Goal: Use online tool/utility: Utilize a website feature to perform a specific function

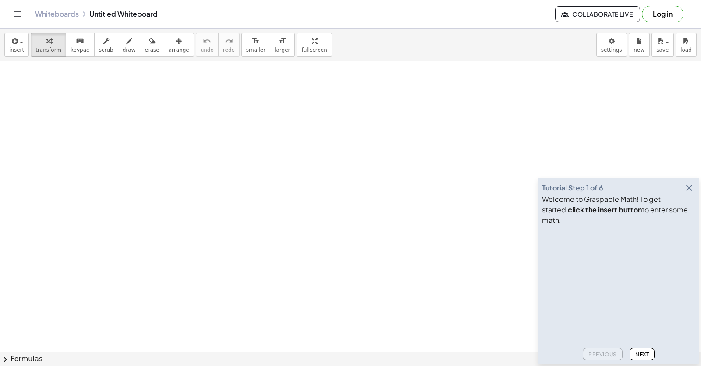
drag, startPoint x: 688, startPoint y: 199, endPoint x: 666, endPoint y: 227, distance: 35.6
click at [688, 193] on icon "button" at bounding box center [689, 187] width 11 height 11
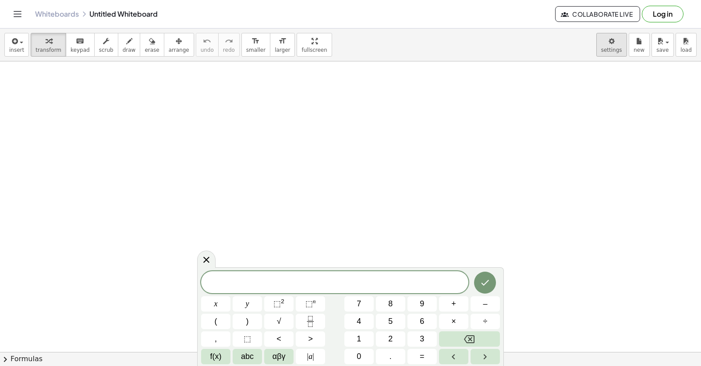
click at [605, 53] on body "Graspable Math Activities Get Started Activity Bank Assigned Work Classes White…" at bounding box center [350, 183] width 701 height 366
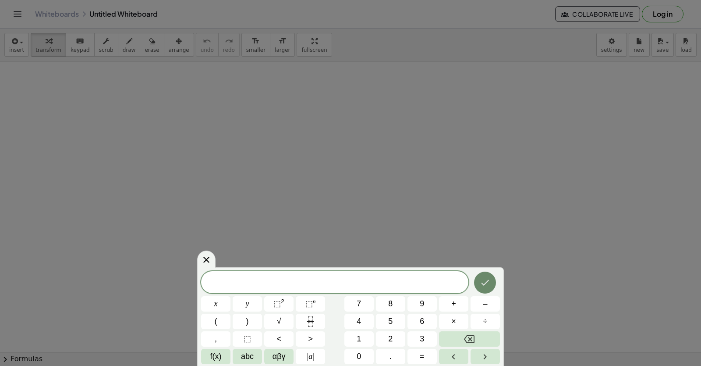
click at [560, 270] on div at bounding box center [350, 183] width 701 height 366
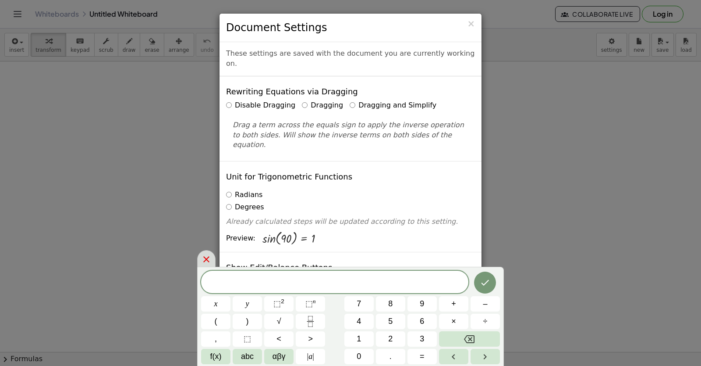
click at [202, 257] on div at bounding box center [206, 258] width 18 height 17
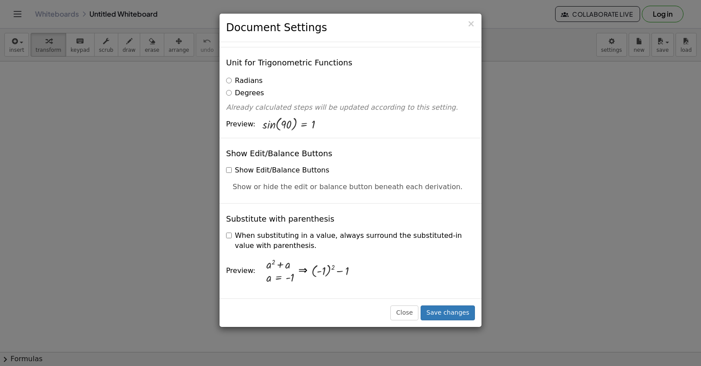
scroll to position [123, 0]
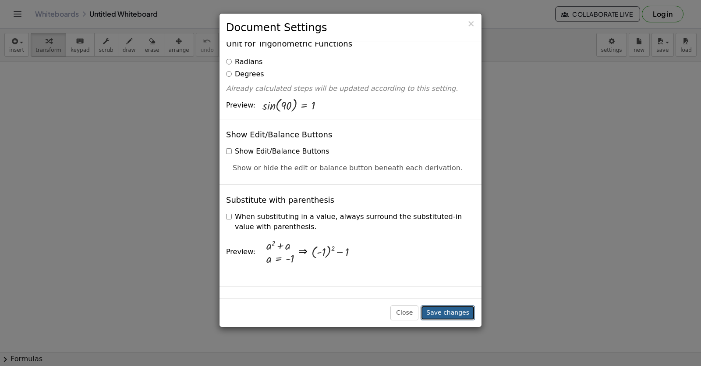
click at [438, 311] on button "Save changes" at bounding box center [448, 312] width 54 height 15
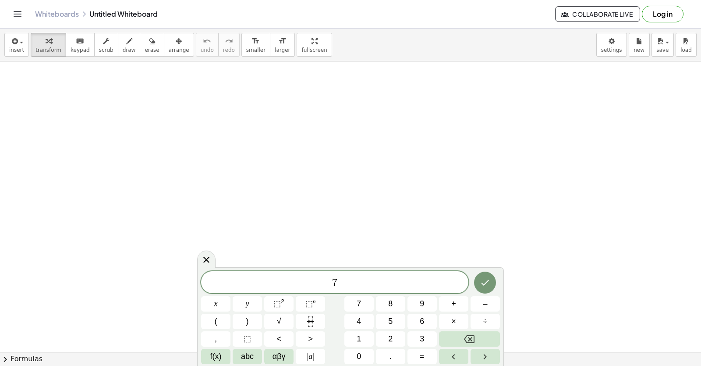
click at [348, 294] on div "7 x y ⬚ 2 ⬚ n 7 8 9 + – ( ) √ 4 5 6 × ÷ , ⬚ < > 1 2 3 f(x) abc αβγ | a | 0 . =" at bounding box center [350, 317] width 299 height 93
click at [358, 298] on span "7" at bounding box center [359, 304] width 4 height 12
click at [455, 338] on button "Backspace" at bounding box center [469, 338] width 61 height 15
click at [450, 316] on button "×" at bounding box center [453, 320] width 29 height 15
click at [470, 330] on div "7 · ​ x y ⬚ 2 ⬚ n 7 8 9 + – ( ) √ 4 5 6 × ÷ , ⬚ < > 1 2 3 f(x) abc αβγ | a | 0 …" at bounding box center [350, 317] width 299 height 93
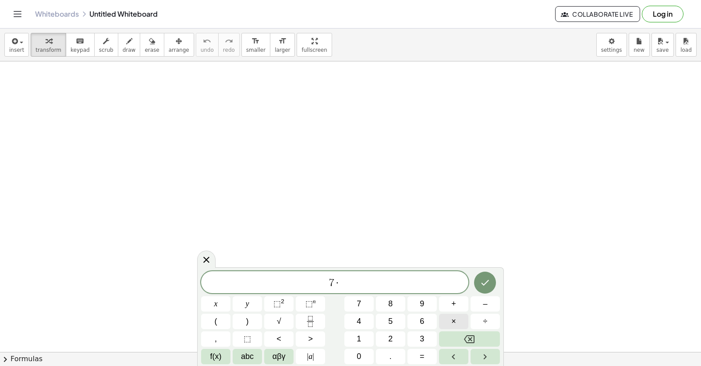
click at [448, 320] on button "×" at bounding box center [453, 320] width 29 height 15
click at [471, 335] on icon "Backspace" at bounding box center [469, 339] width 11 height 8
click at [448, 318] on button "×" at bounding box center [453, 320] width 29 height 15
click at [467, 337] on icon "Backspace" at bounding box center [469, 339] width 11 height 11
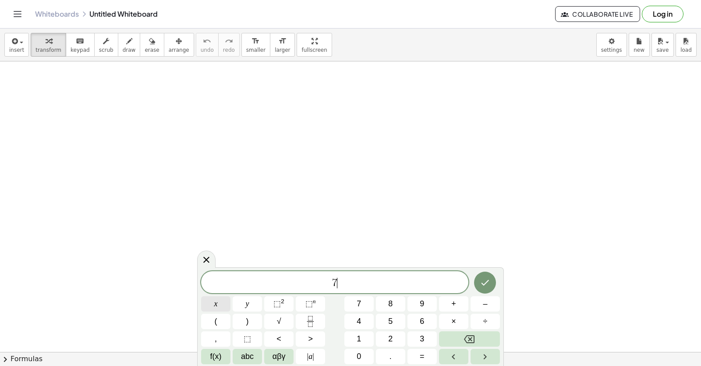
click at [204, 299] on button "x" at bounding box center [215, 303] width 29 height 15
click at [479, 306] on button "–" at bounding box center [485, 303] width 29 height 15
click at [378, 316] on button "5" at bounding box center [390, 320] width 29 height 15
click at [417, 356] on button "=" at bounding box center [422, 355] width 29 height 15
click at [414, 307] on button "9" at bounding box center [422, 303] width 29 height 15
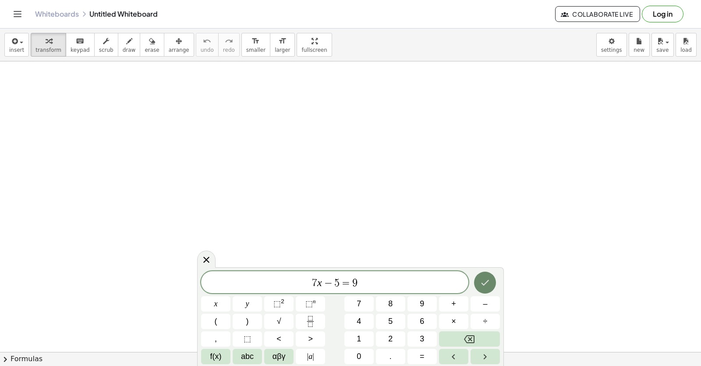
click at [493, 285] on button "Done" at bounding box center [485, 282] width 22 height 22
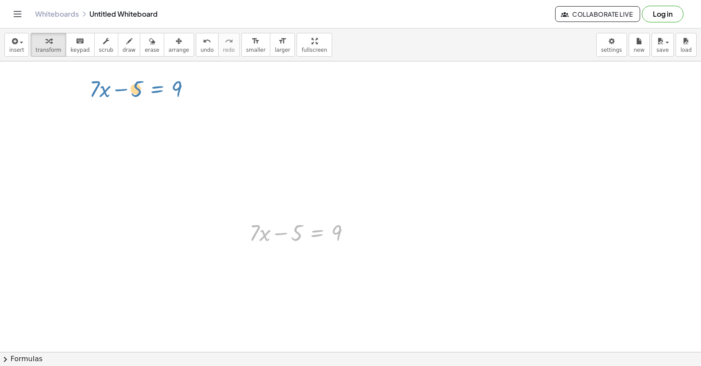
drag, startPoint x: 330, startPoint y: 241, endPoint x: 170, endPoint y: 97, distance: 214.8
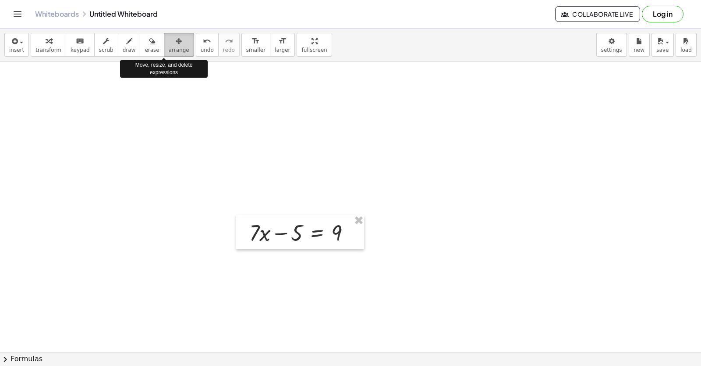
click at [169, 39] on div "button" at bounding box center [179, 41] width 21 height 11
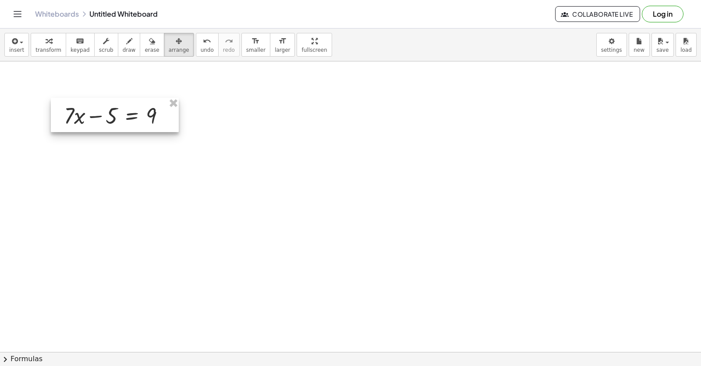
drag, startPoint x: 284, startPoint y: 229, endPoint x: 100, endPoint y: 112, distance: 218.9
click at [100, 112] on div at bounding box center [115, 115] width 128 height 34
click at [36, 36] on button "transform" at bounding box center [49, 45] width 36 height 24
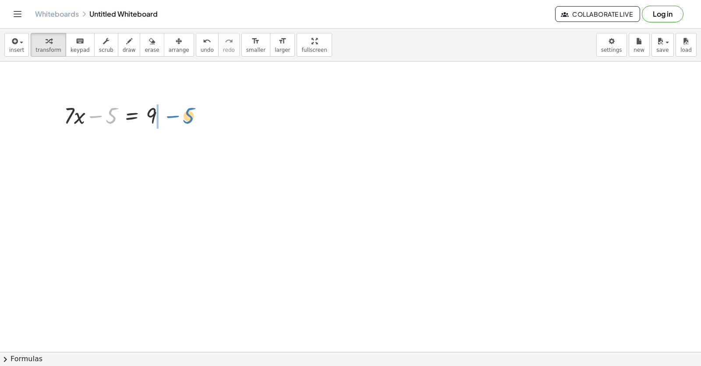
drag, startPoint x: 112, startPoint y: 121, endPoint x: 186, endPoint y: 118, distance: 74.1
drag, startPoint x: 153, startPoint y: 151, endPoint x: 183, endPoint y: 154, distance: 29.5
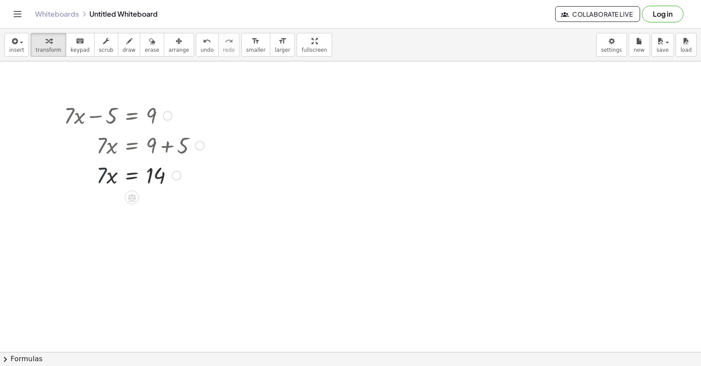
drag, startPoint x: 97, startPoint y: 181, endPoint x: 136, endPoint y: 262, distance: 89.6
click at [140, 191] on div "+ · 7 · x − 5 = 9 · 7 · x = + 9 + 5 · 7 · x = 14" at bounding box center [131, 145] width 160 height 94
click at [151, 206] on div at bounding box center [134, 211] width 149 height 44
click at [151, 213] on div at bounding box center [134, 211] width 149 height 44
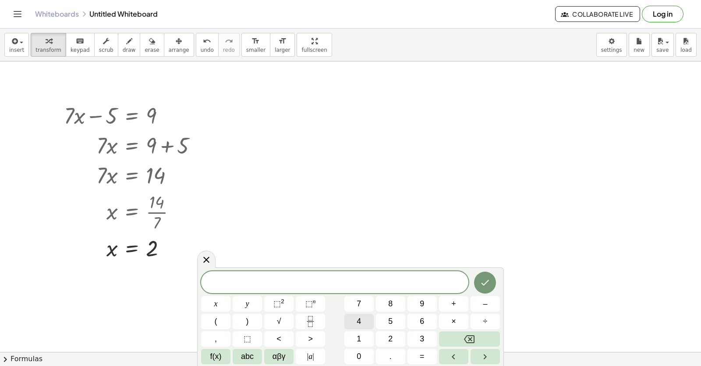
click at [370, 325] on button "4" at bounding box center [359, 320] width 29 height 15
click at [255, 302] on button "y" at bounding box center [247, 303] width 29 height 15
click at [481, 305] on button "–" at bounding box center [485, 303] width 29 height 15
click at [417, 302] on button "9" at bounding box center [422, 303] width 29 height 15
click at [423, 361] on span "=" at bounding box center [422, 356] width 5 height 12
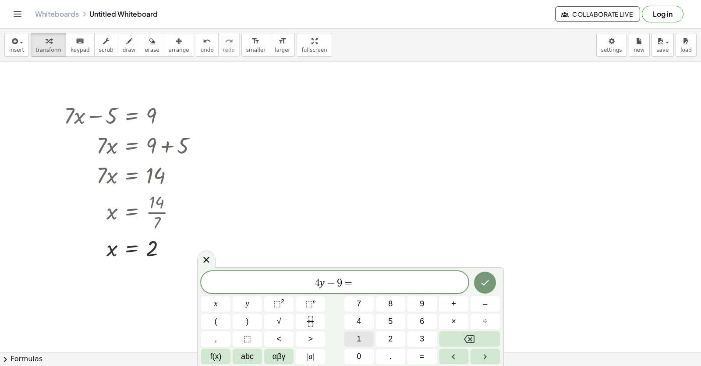
click at [353, 342] on button "1" at bounding box center [359, 338] width 29 height 15
click at [475, 285] on button "Done" at bounding box center [485, 282] width 22 height 22
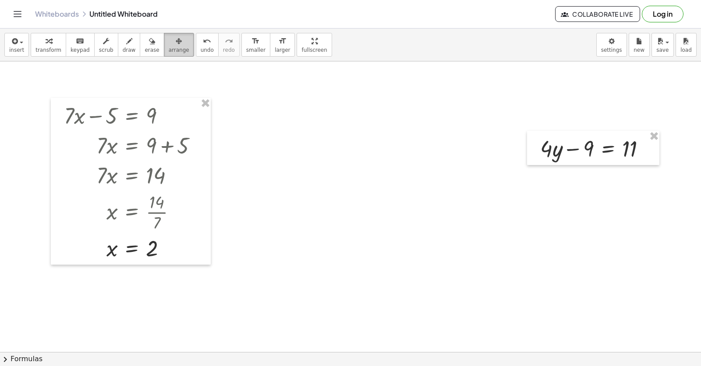
click at [176, 45] on icon "button" at bounding box center [179, 41] width 6 height 11
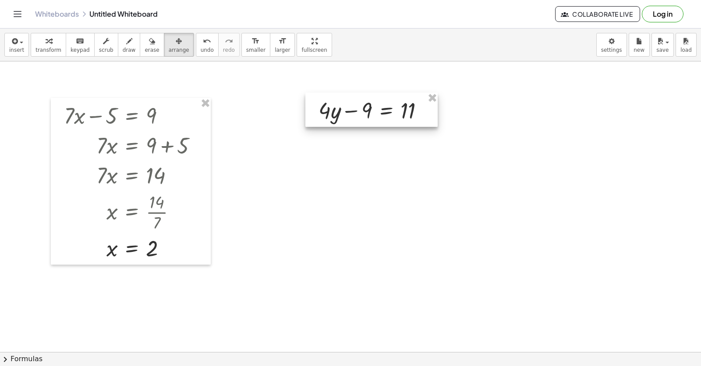
drag, startPoint x: 558, startPoint y: 134, endPoint x: 331, endPoint y: 92, distance: 230.1
click at [335, 96] on div at bounding box center [372, 109] width 132 height 34
click at [51, 50] on span "transform" at bounding box center [49, 50] width 26 height 6
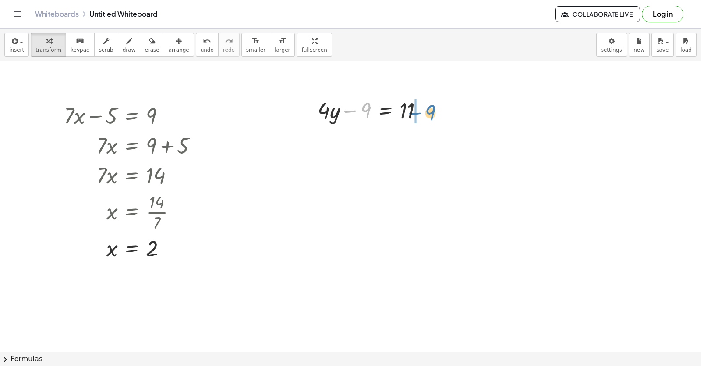
drag, startPoint x: 353, startPoint y: 108, endPoint x: 418, endPoint y: 110, distance: 64.9
click at [418, 110] on div at bounding box center [373, 110] width 121 height 30
drag, startPoint x: 405, startPoint y: 144, endPoint x: 441, endPoint y: 146, distance: 35.1
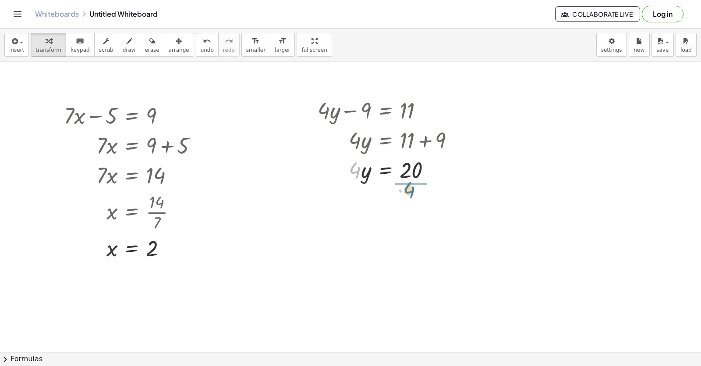
drag, startPoint x: 352, startPoint y: 169, endPoint x: 406, endPoint y: 188, distance: 57.7
click at [411, 173] on div at bounding box center [382, 169] width 163 height 30
click at [409, 204] on div at bounding box center [389, 206] width 153 height 44
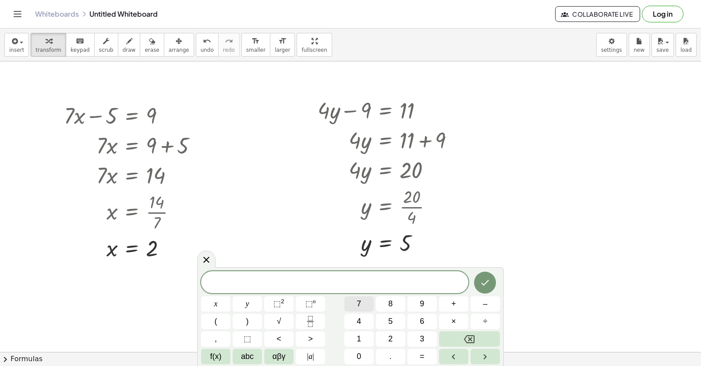
click at [353, 309] on button "7" at bounding box center [359, 303] width 29 height 15
click at [213, 302] on button "x" at bounding box center [215, 303] width 29 height 15
click at [455, 304] on span "+" at bounding box center [453, 304] width 5 height 12
click at [398, 319] on button "5" at bounding box center [390, 320] width 29 height 15
click at [415, 359] on button "=" at bounding box center [422, 355] width 29 height 15
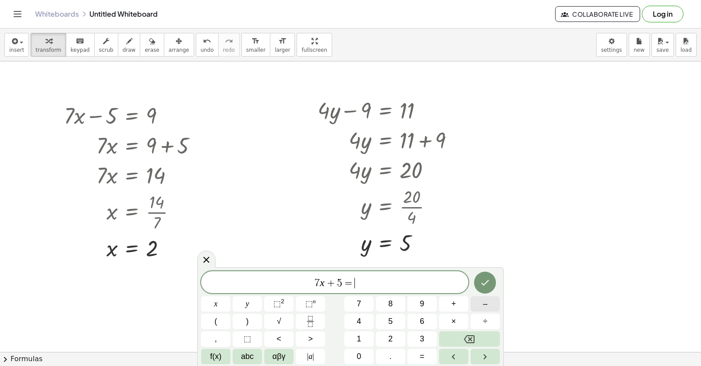
click at [490, 306] on button "–" at bounding box center [485, 303] width 29 height 15
click at [366, 333] on button "1" at bounding box center [359, 338] width 29 height 15
click at [418, 324] on button "6" at bounding box center [422, 320] width 29 height 15
click at [487, 281] on icon "Done" at bounding box center [485, 282] width 11 height 11
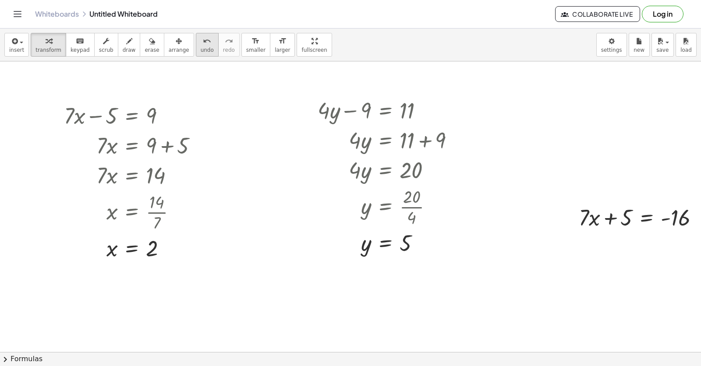
drag, startPoint x: 155, startPoint y: 40, endPoint x: 180, endPoint y: 40, distance: 24.6
click at [169, 40] on div "button" at bounding box center [179, 41] width 21 height 11
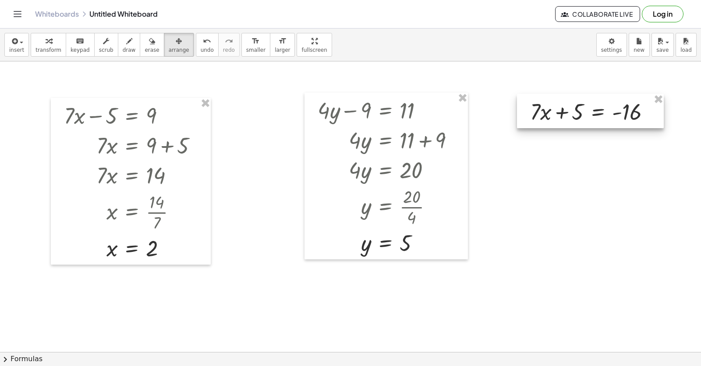
drag, startPoint x: 591, startPoint y: 213, endPoint x: 543, endPoint y: 108, distance: 116.3
click at [543, 108] on div at bounding box center [590, 111] width 147 height 34
click at [49, 40] on div "button" at bounding box center [49, 41] width 26 height 11
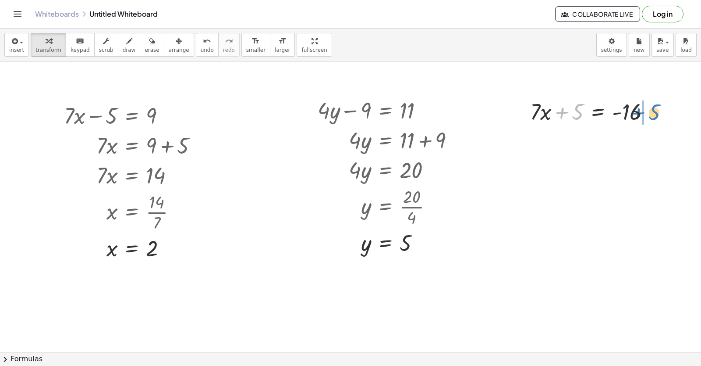
drag, startPoint x: 569, startPoint y: 110, endPoint x: 649, endPoint y: 110, distance: 80.7
click at [649, 108] on div at bounding box center [594, 111] width 136 height 30
click at [654, 142] on div at bounding box center [613, 141] width 175 height 30
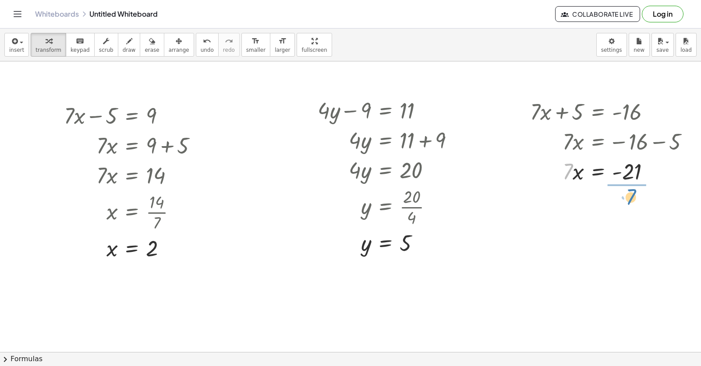
drag, startPoint x: 565, startPoint y: 176, endPoint x: 628, endPoint y: 204, distance: 69.3
click at [634, 207] on div at bounding box center [613, 207] width 175 height 44
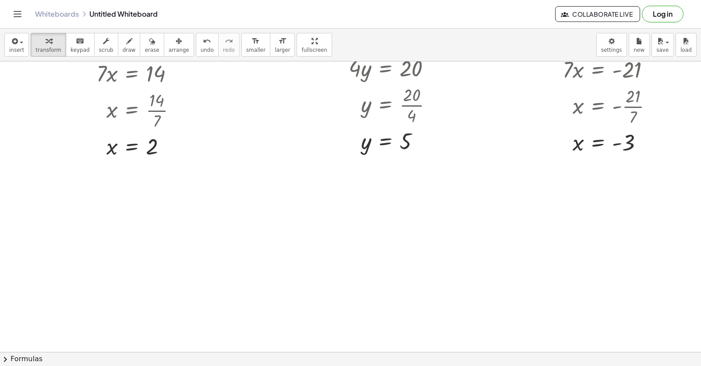
scroll to position [88, 0]
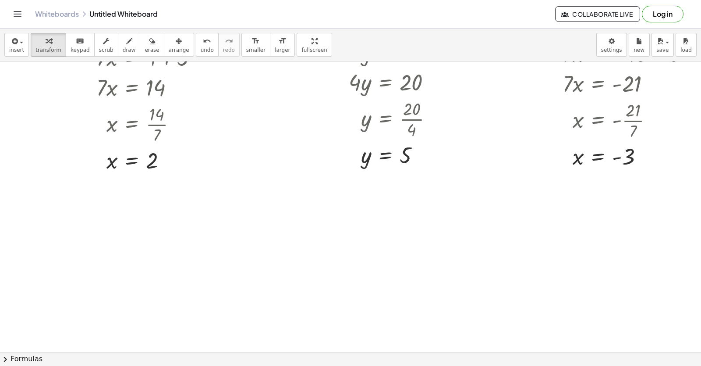
click at [108, 225] on div at bounding box center [357, 292] width 715 height 637
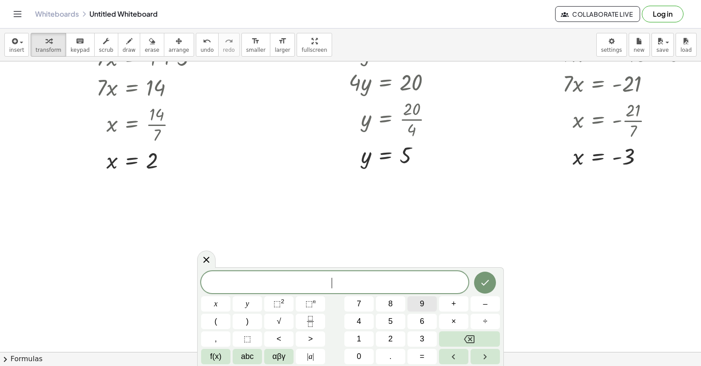
click at [419, 307] on button "9" at bounding box center [422, 303] width 29 height 15
click at [462, 337] on button "Backspace" at bounding box center [469, 338] width 61 height 15
click at [430, 327] on button "6" at bounding box center [422, 320] width 29 height 15
click at [252, 300] on button "y" at bounding box center [247, 303] width 29 height 15
click at [448, 305] on button "+" at bounding box center [453, 303] width 29 height 15
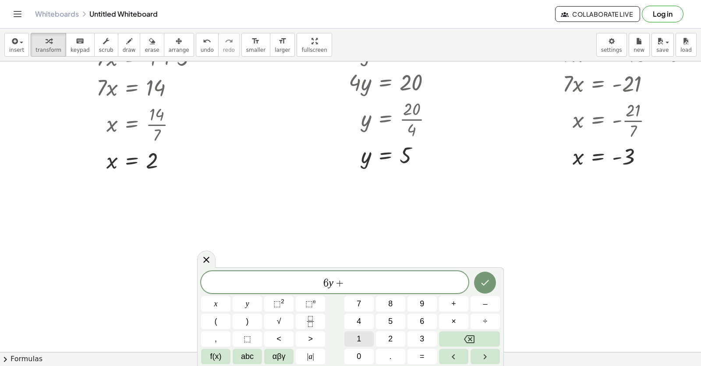
click at [362, 324] on div "6 y + ​ x y ⬚ 2 ⬚ n 7 8 9 + – ( ) √ 4 5 6 × ÷ , ⬚ < > 1 2 3 f(x) abc αβγ | a | …" at bounding box center [350, 317] width 299 height 93
click at [363, 312] on div "6 y + x y ⬚ 2 ⬚ n 7 8 9 + – ( ) √ 4 5 6 × ÷ , ⬚ < > 1 2 3 f(x) abc αβγ | a | 0 …" at bounding box center [350, 317] width 299 height 93
click at [362, 322] on button "4" at bounding box center [359, 320] width 29 height 15
click at [465, 336] on icon "Backspace" at bounding box center [469, 339] width 11 height 11
click at [362, 338] on button "1" at bounding box center [359, 338] width 29 height 15
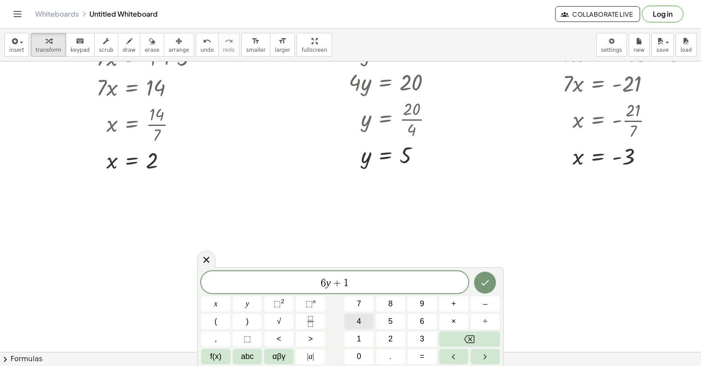
click at [351, 323] on button "4" at bounding box center [359, 320] width 29 height 15
click at [412, 353] on button "=" at bounding box center [422, 355] width 29 height 15
click at [474, 300] on button "–" at bounding box center [485, 303] width 29 height 15
click at [385, 332] on button "2" at bounding box center [390, 338] width 29 height 15
click at [386, 331] on button "2" at bounding box center [390, 338] width 29 height 15
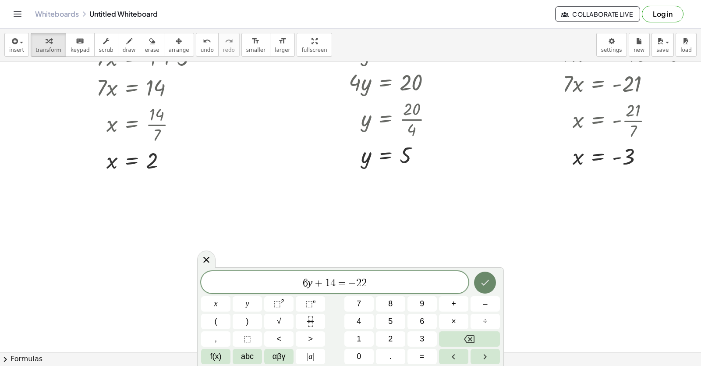
click at [484, 283] on icon "Done" at bounding box center [485, 282] width 11 height 11
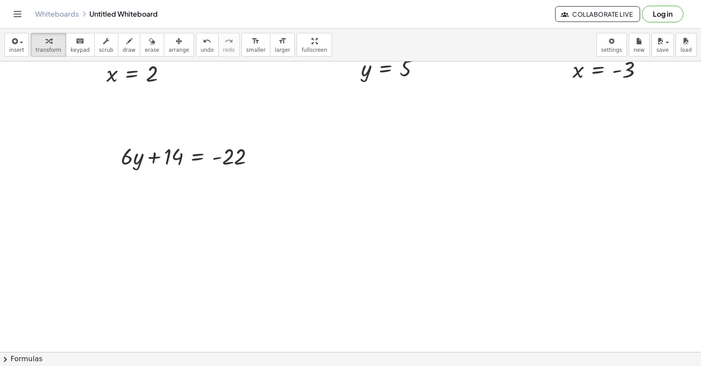
scroll to position [175, 0]
drag, startPoint x: 168, startPoint y: 161, endPoint x: 270, endPoint y: 160, distance: 102.1
click at [270, 160] on div "+ · 7 · x − 5 = 9 · 7 · x = + 9 + 5 · 7 · x = 14 x = · 14 · 7 x = 2 + · 4 · y −…" at bounding box center [357, 204] width 715 height 637
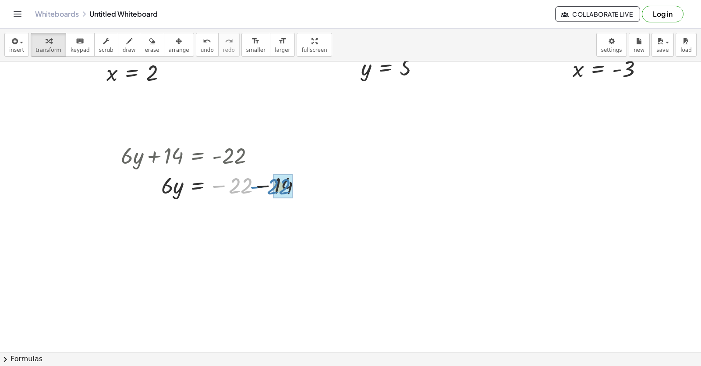
drag, startPoint x: 238, startPoint y: 191, endPoint x: 277, endPoint y: 192, distance: 38.6
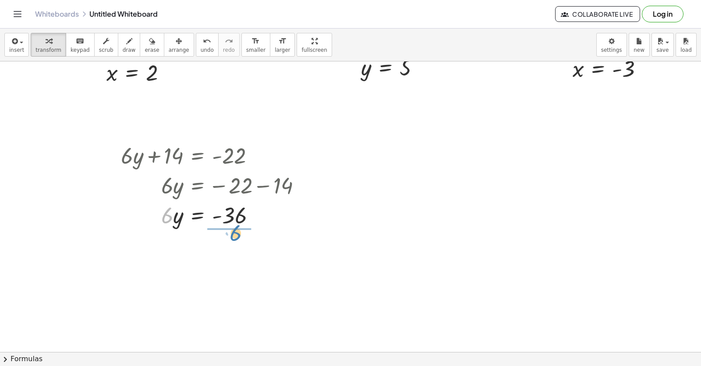
drag, startPoint x: 161, startPoint y: 217, endPoint x: 230, endPoint y: 235, distance: 71.4
click at [230, 235] on div "+ · 7 · x − 5 = 9 · 7 · x = + 9 + 5 · 7 · x = 14 x = · 14 · 7 x = 2 + · 4 · y −…" at bounding box center [357, 204] width 715 height 637
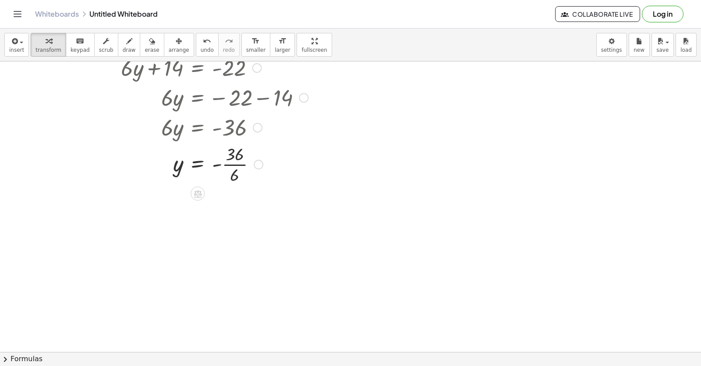
click at [235, 166] on div at bounding box center [215, 164] width 196 height 44
click at [382, 166] on div at bounding box center [357, 116] width 715 height 637
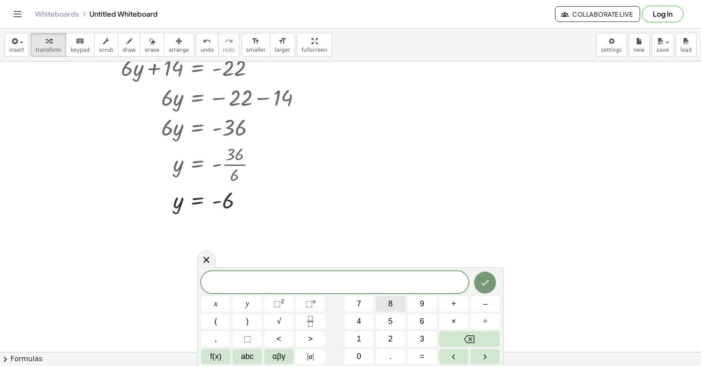
click at [391, 297] on button "8" at bounding box center [390, 303] width 29 height 15
click at [247, 306] on span "y" at bounding box center [248, 304] width 4 height 12
click at [423, 359] on span "=" at bounding box center [422, 356] width 5 height 12
click at [478, 299] on button "–" at bounding box center [485, 303] width 29 height 15
click at [480, 279] on icon "Done" at bounding box center [485, 282] width 11 height 11
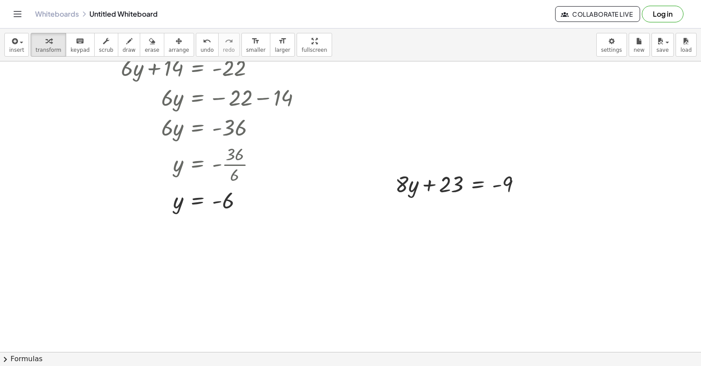
drag, startPoint x: 169, startPoint y: 45, endPoint x: 213, endPoint y: 48, distance: 44.0
click at [169, 44] on div "button" at bounding box center [179, 41] width 21 height 11
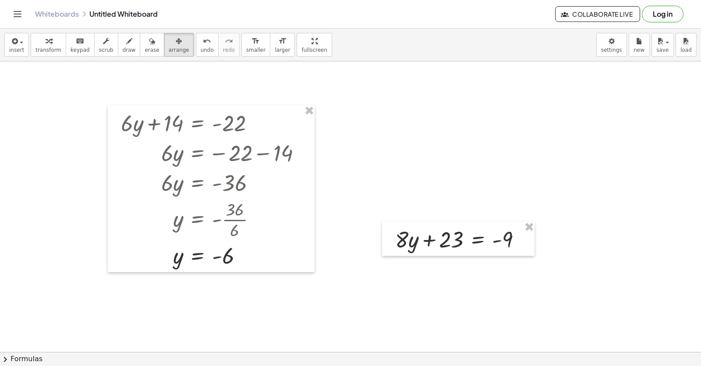
scroll to position [131, 0]
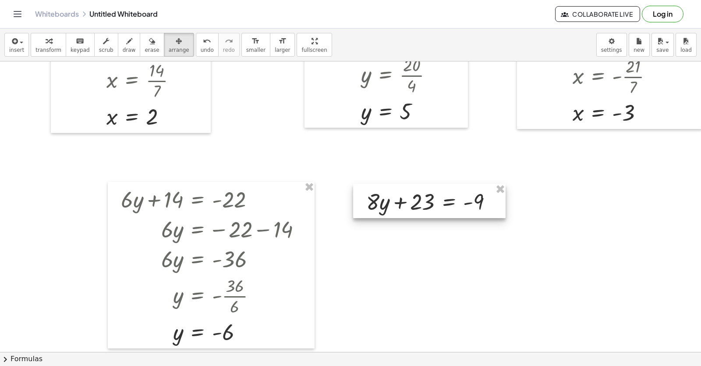
drag, startPoint x: 442, startPoint y: 317, endPoint x: 410, endPoint y: 196, distance: 124.6
click at [411, 198] on div at bounding box center [429, 201] width 153 height 34
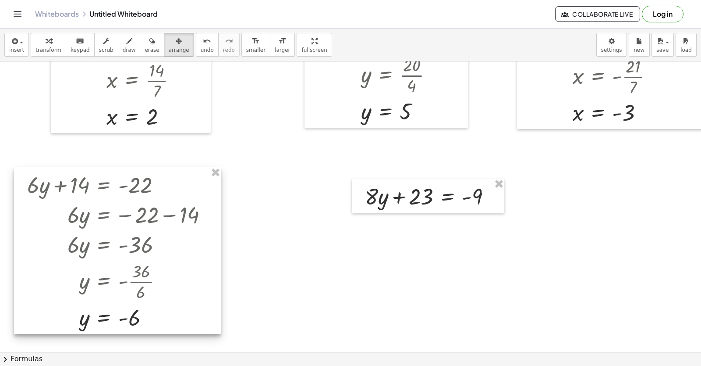
drag, startPoint x: 246, startPoint y: 252, endPoint x: 154, endPoint y: 233, distance: 94.5
click at [153, 236] on div at bounding box center [117, 250] width 207 height 167
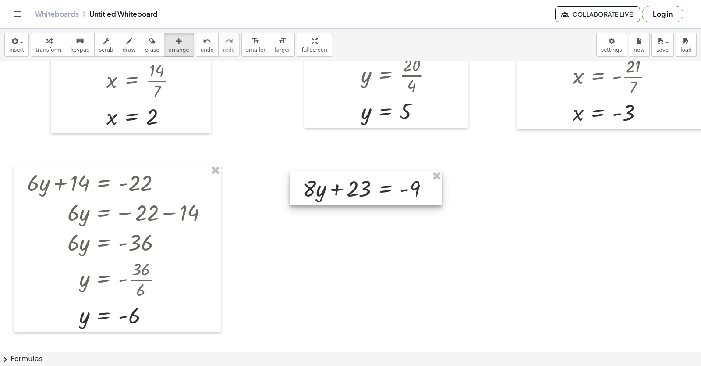
drag, startPoint x: 382, startPoint y: 195, endPoint x: 319, endPoint y: 188, distance: 63.2
click at [319, 188] on div at bounding box center [366, 188] width 153 height 34
click at [32, 44] on button "transform" at bounding box center [49, 45] width 36 height 24
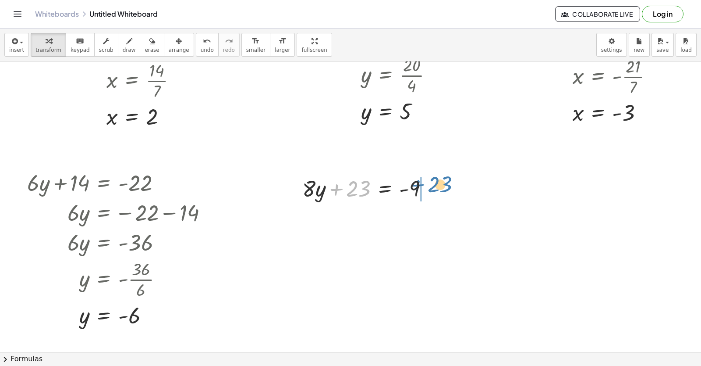
drag, startPoint x: 356, startPoint y: 190, endPoint x: 438, endPoint y: 185, distance: 82.1
click at [438, 185] on div at bounding box center [369, 188] width 142 height 30
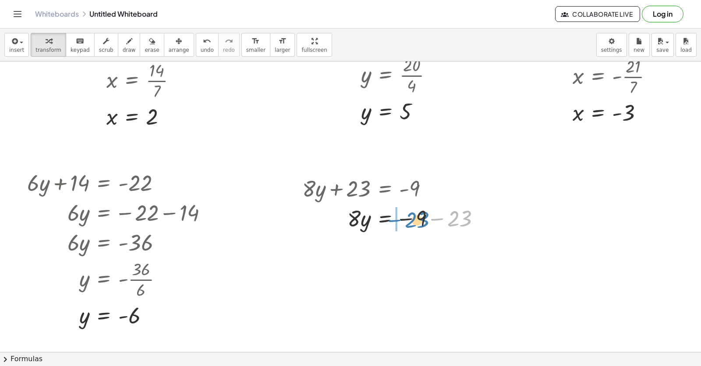
drag, startPoint x: 427, startPoint y: 221, endPoint x: 386, endPoint y: 221, distance: 41.2
click at [386, 221] on div at bounding box center [395, 218] width 194 height 30
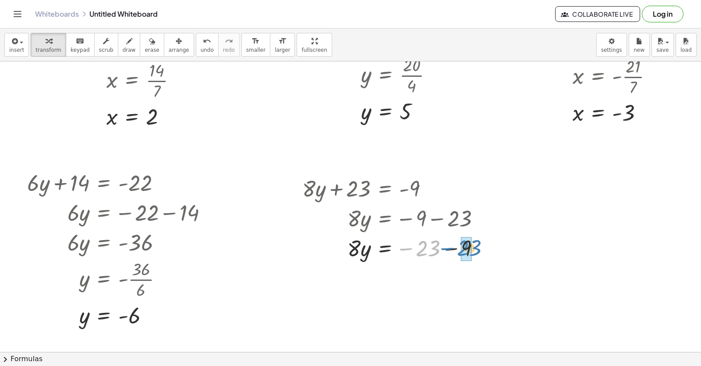
drag, startPoint x: 407, startPoint y: 251, endPoint x: 448, endPoint y: 251, distance: 40.8
click at [448, 251] on div at bounding box center [395, 247] width 194 height 30
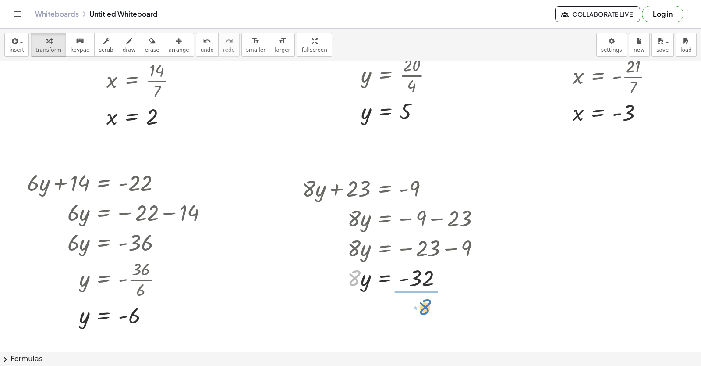
drag, startPoint x: 359, startPoint y: 270, endPoint x: 426, endPoint y: 284, distance: 69.3
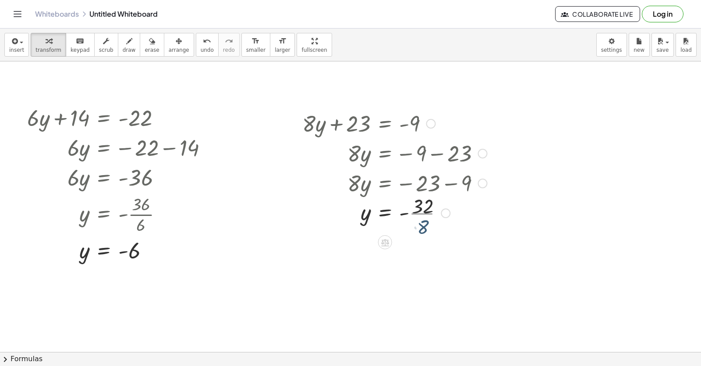
scroll to position [263, 0]
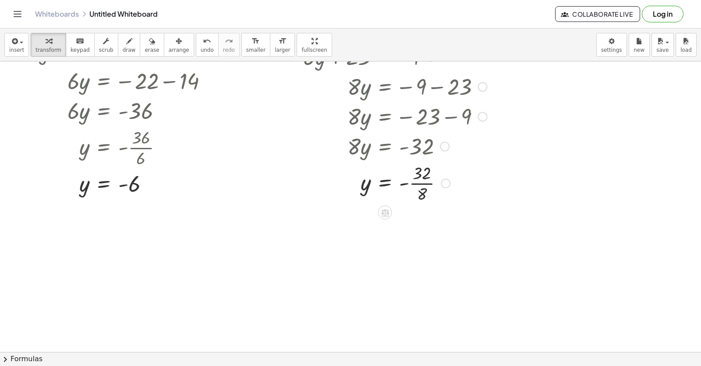
click at [418, 182] on div at bounding box center [395, 182] width 194 height 44
drag, startPoint x: 572, startPoint y: 151, endPoint x: 541, endPoint y: 172, distance: 37.0
click at [572, 151] on div at bounding box center [357, 116] width 715 height 637
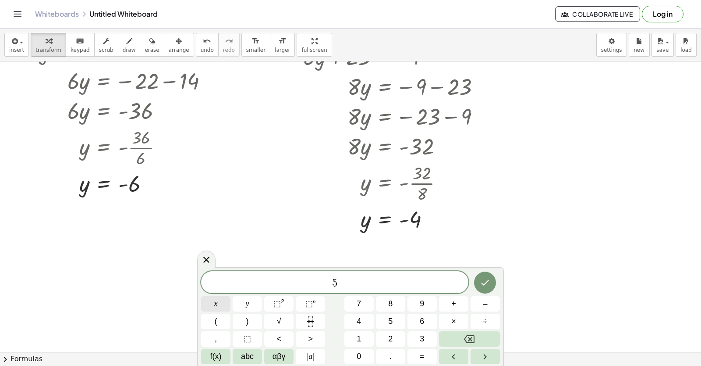
click at [216, 305] on span "x" at bounding box center [216, 304] width 4 height 12
click at [261, 304] on button "y" at bounding box center [247, 303] width 29 height 15
click at [422, 358] on span "=" at bounding box center [422, 356] width 5 height 12
click at [481, 276] on button "Done" at bounding box center [485, 282] width 22 height 22
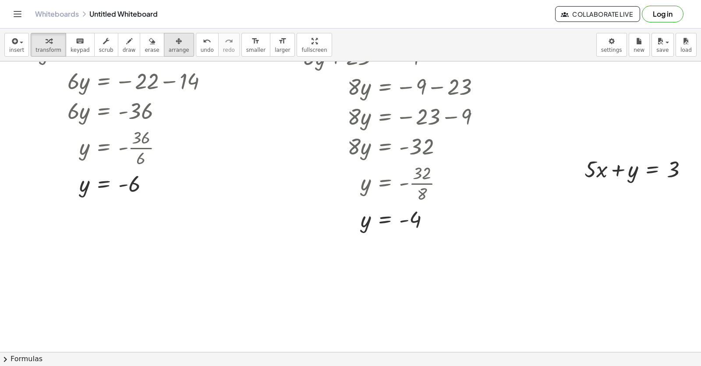
click at [169, 50] on span "arrange" at bounding box center [179, 50] width 21 height 6
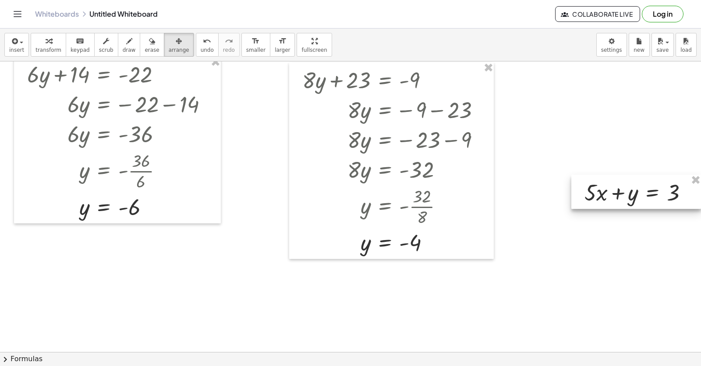
scroll to position [219, 0]
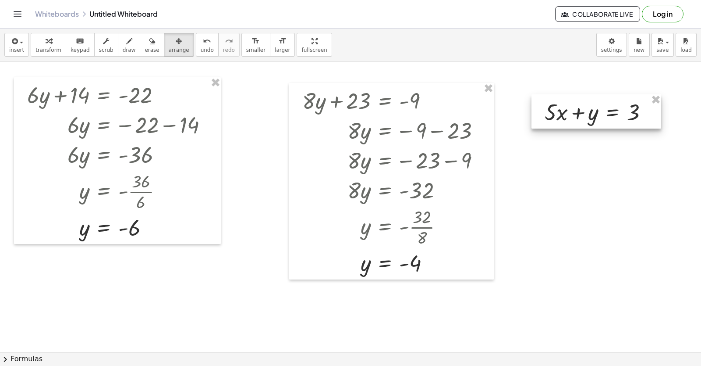
drag, startPoint x: 644, startPoint y: 228, endPoint x: 604, endPoint y: 127, distance: 108.8
click at [604, 127] on div at bounding box center [597, 111] width 130 height 34
click at [56, 44] on button "transform" at bounding box center [49, 45] width 36 height 24
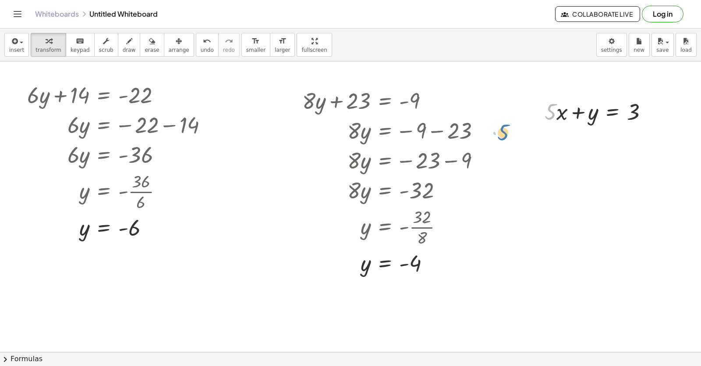
drag, startPoint x: 554, startPoint y: 106, endPoint x: 501, endPoint y: 113, distance: 53.4
click at [500, 122] on div "+ · 7 · x − 5 = 9 · 7 · x = + 9 + 5 · 7 · x = 14 x = · 14 · 7 x = 2 + · 4 · y −…" at bounding box center [357, 132] width 715 height 580
drag, startPoint x: 556, startPoint y: 116, endPoint x: 559, endPoint y: 113, distance: 4.7
drag, startPoint x: 561, startPoint y: 139, endPoint x: 537, endPoint y: 138, distance: 23.3
click at [537, 138] on div "+ · 5 · x + y = 3 · 5 + · 5 · x + y = 3" at bounding box center [597, 126] width 130 height 64
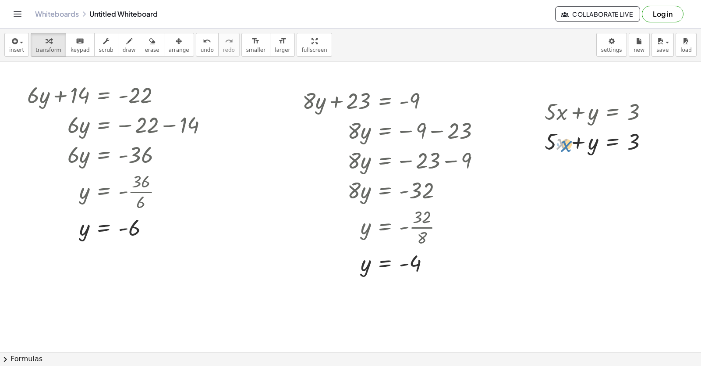
drag, startPoint x: 557, startPoint y: 146, endPoint x: 555, endPoint y: 141, distance: 6.0
click at [559, 144] on div at bounding box center [599, 141] width 119 height 30
click at [554, 140] on div at bounding box center [599, 141] width 119 height 30
drag, startPoint x: 555, startPoint y: 140, endPoint x: 560, endPoint y: 141, distance: 5.4
click at [560, 141] on div at bounding box center [599, 141] width 119 height 30
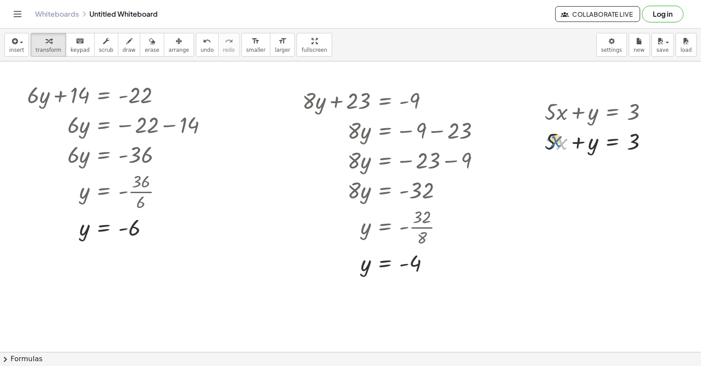
drag, startPoint x: 561, startPoint y: 139, endPoint x: 554, endPoint y: 134, distance: 8.7
click at [554, 134] on div at bounding box center [599, 141] width 119 height 30
drag, startPoint x: 554, startPoint y: 134, endPoint x: 656, endPoint y: 132, distance: 101.7
click at [656, 132] on div at bounding box center [599, 141] width 119 height 30
click at [201, 49] on span "undo" at bounding box center [207, 50] width 13 height 6
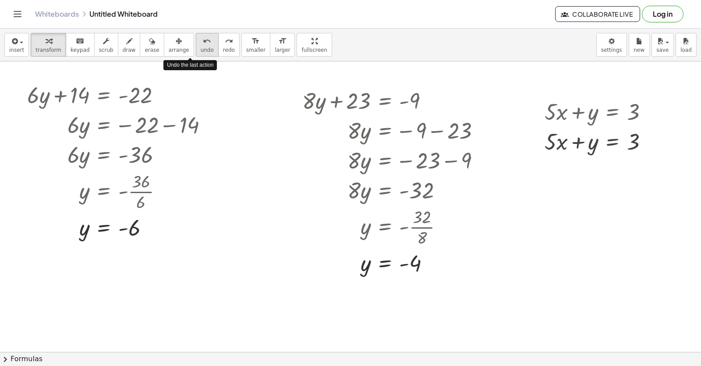
click at [201, 49] on span "undo" at bounding box center [207, 50] width 13 height 6
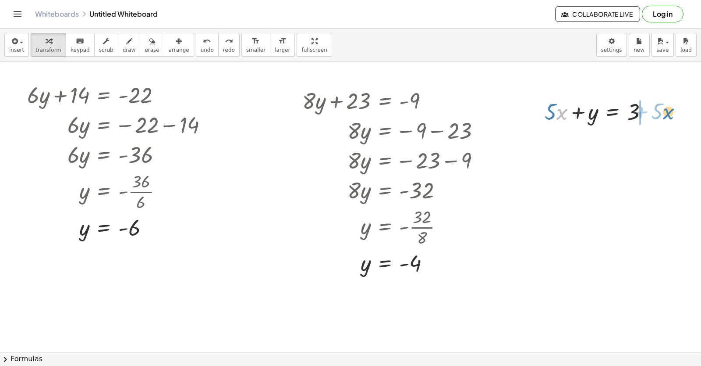
drag, startPoint x: 557, startPoint y: 114, endPoint x: 664, endPoint y: 114, distance: 106.5
drag, startPoint x: 644, startPoint y: 127, endPoint x: 662, endPoint y: 207, distance: 82.2
click at [662, 207] on div at bounding box center [357, 132] width 715 height 580
drag, startPoint x: 636, startPoint y: 147, endPoint x: 674, endPoint y: 147, distance: 38.1
click at [674, 147] on div at bounding box center [621, 141] width 162 height 30
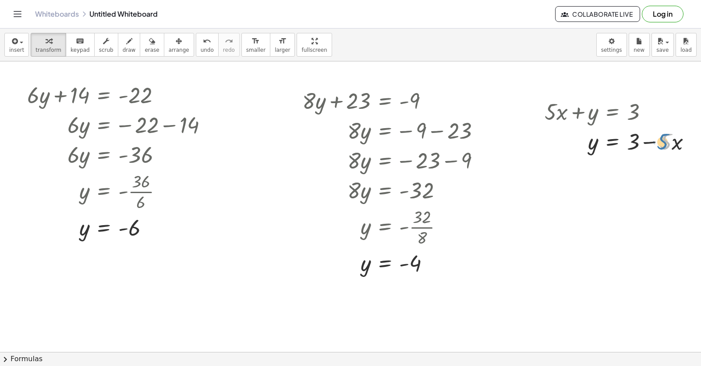
click at [662, 142] on div at bounding box center [621, 141] width 162 height 30
drag, startPoint x: 643, startPoint y: 145, endPoint x: 651, endPoint y: 145, distance: 7.9
click at [651, 145] on div at bounding box center [621, 141] width 162 height 30
drag, startPoint x: 635, startPoint y: 146, endPoint x: 671, endPoint y: 145, distance: 36.0
click at [671, 145] on div at bounding box center [621, 141] width 162 height 30
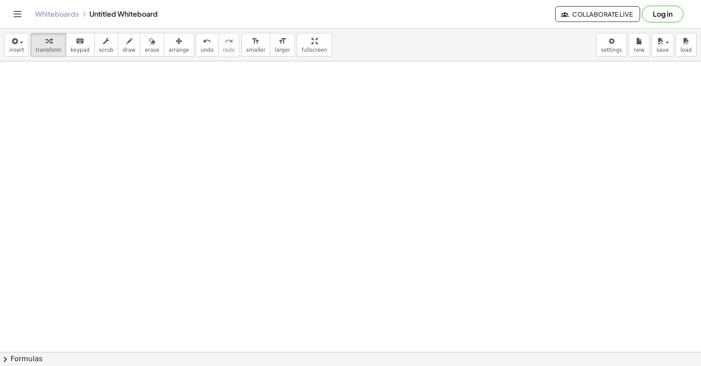
scroll to position [472, 0]
click at [131, 116] on div at bounding box center [357, 24] width 715 height 871
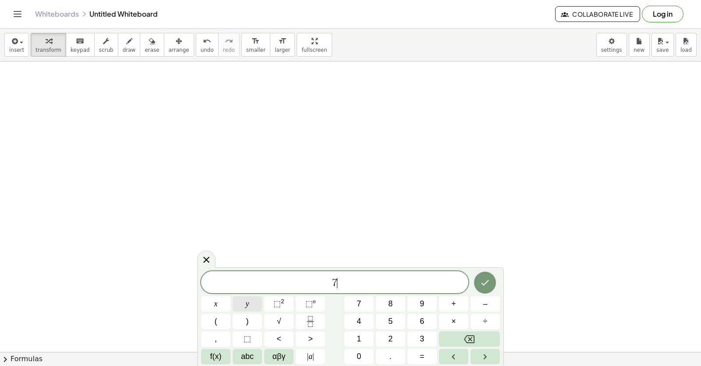
click at [242, 305] on button "y" at bounding box center [247, 303] width 29 height 15
click at [210, 297] on button "x" at bounding box center [215, 303] width 29 height 15
click at [428, 360] on button "=" at bounding box center [422, 355] width 29 height 15
click at [481, 284] on icon "Done" at bounding box center [485, 282] width 11 height 11
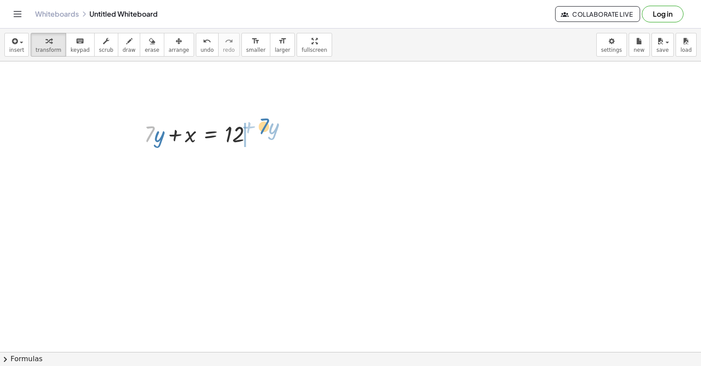
drag, startPoint x: 149, startPoint y: 142, endPoint x: 264, endPoint y: 134, distance: 114.7
click at [264, 134] on div at bounding box center [202, 133] width 124 height 30
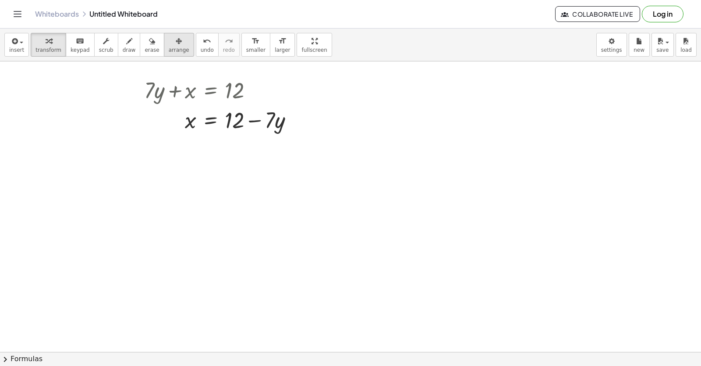
click at [169, 47] on span "arrange" at bounding box center [179, 50] width 21 height 6
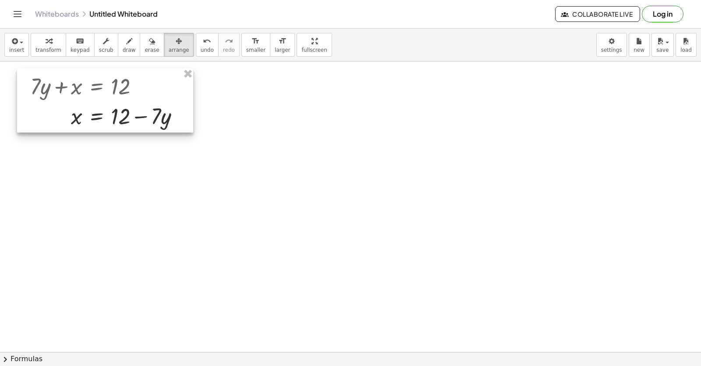
drag, startPoint x: 181, startPoint y: 89, endPoint x: 65, endPoint y: 84, distance: 116.7
click at [65, 84] on div at bounding box center [105, 100] width 176 height 64
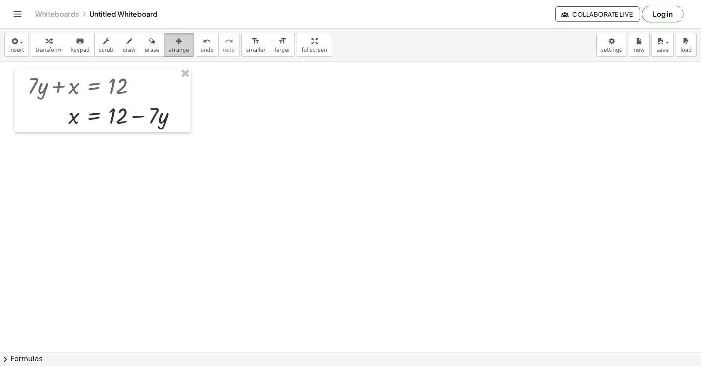
click at [164, 46] on button "arrange" at bounding box center [179, 45] width 30 height 24
click at [55, 52] on span "transform" at bounding box center [49, 50] width 26 height 6
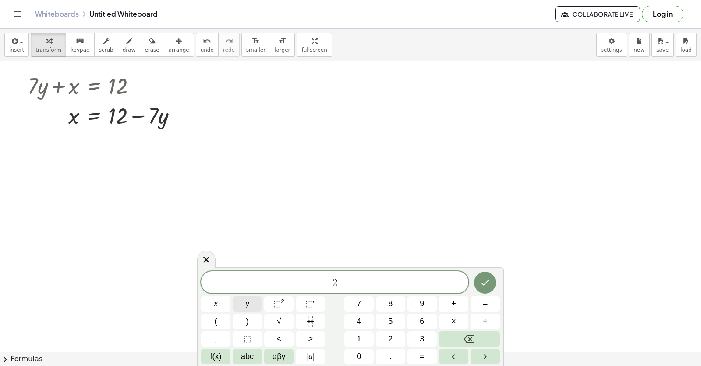
click at [241, 297] on button "y" at bounding box center [247, 303] width 29 height 15
click at [214, 299] on span "x" at bounding box center [216, 304] width 4 height 12
click at [420, 356] on span "=" at bounding box center [422, 356] width 5 height 12
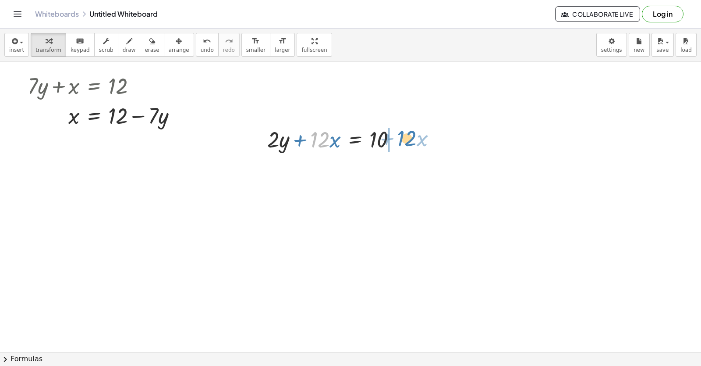
drag, startPoint x: 319, startPoint y: 146, endPoint x: 406, endPoint y: 145, distance: 87.2
click at [406, 145] on div at bounding box center [335, 139] width 145 height 30
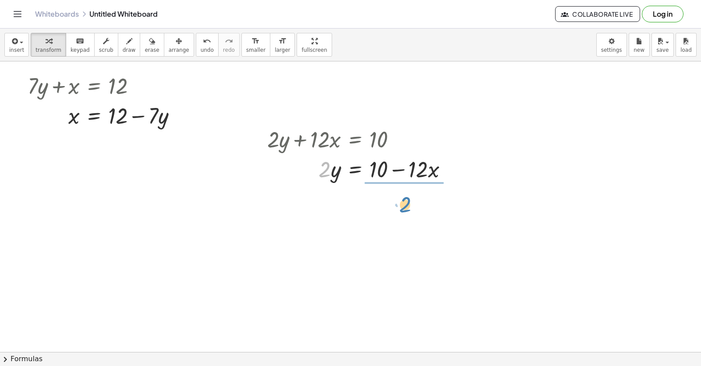
drag, startPoint x: 324, startPoint y: 178, endPoint x: 399, endPoint y: 200, distance: 77.8
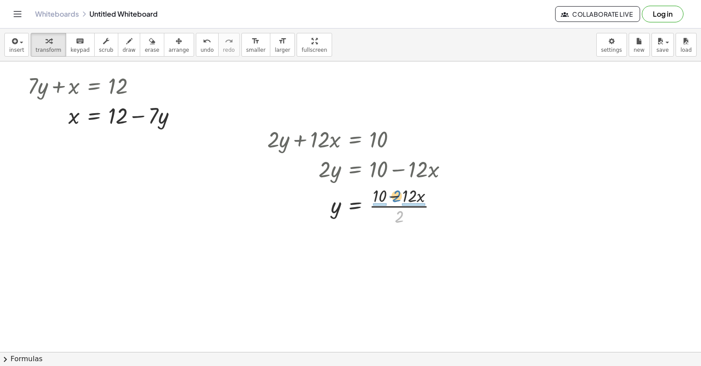
drag, startPoint x: 397, startPoint y: 219, endPoint x: 394, endPoint y: 200, distance: 18.7
click at [394, 200] on div at bounding box center [361, 205] width 196 height 44
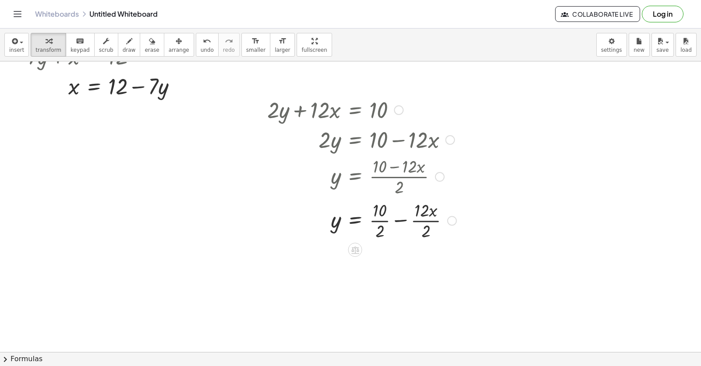
scroll to position [587, 0]
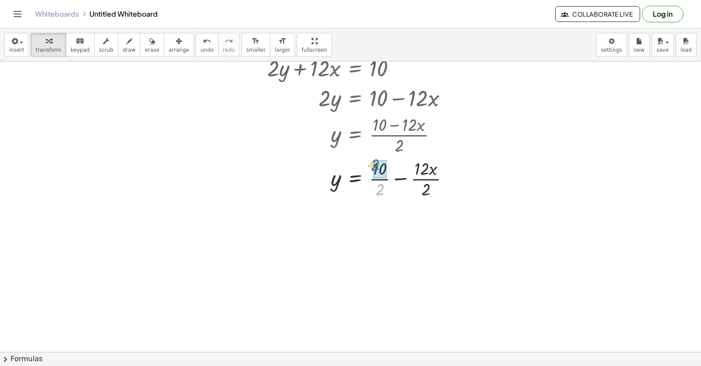
drag, startPoint x: 381, startPoint y: 191, endPoint x: 405, endPoint y: 185, distance: 24.3
click at [355, 68] on div "+ · 2 · y + · 12 · x = 10 · 2 · y = + 10 − · 12 · x y = · ( + 10 − · 12 · x ) ·…" at bounding box center [355, 68] width 0 height 0
drag, startPoint x: 414, startPoint y: 231, endPoint x: 414, endPoint y: 217, distance: 13.6
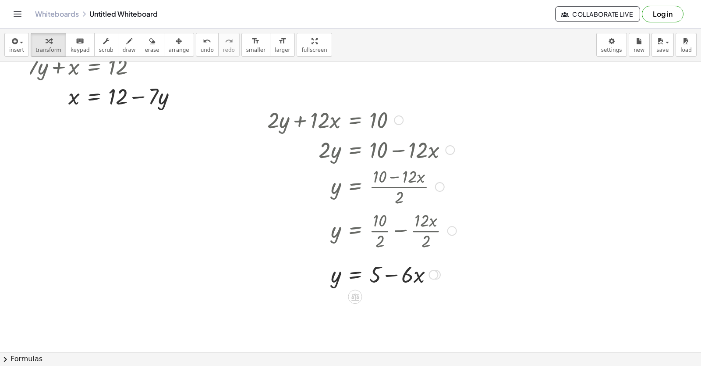
scroll to position [455, 0]
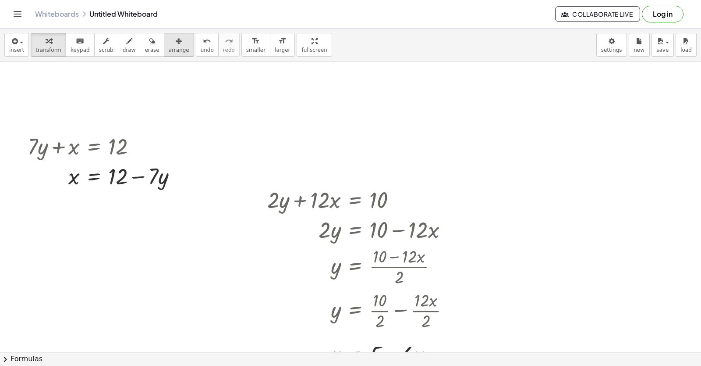
click at [171, 48] on span "arrange" at bounding box center [179, 50] width 21 height 6
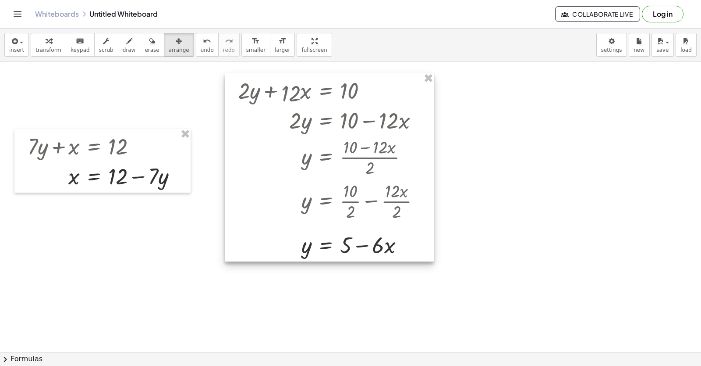
drag, startPoint x: 316, startPoint y: 228, endPoint x: 285, endPoint y: 117, distance: 115.1
click at [286, 118] on div at bounding box center [329, 167] width 209 height 188
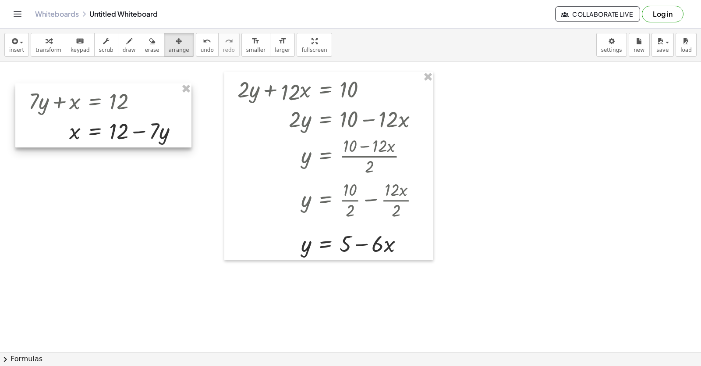
drag, startPoint x: 174, startPoint y: 133, endPoint x: 175, endPoint y: 99, distance: 34.2
click at [175, 100] on div at bounding box center [103, 115] width 176 height 64
click at [46, 43] on icon "button" at bounding box center [49, 41] width 6 height 11
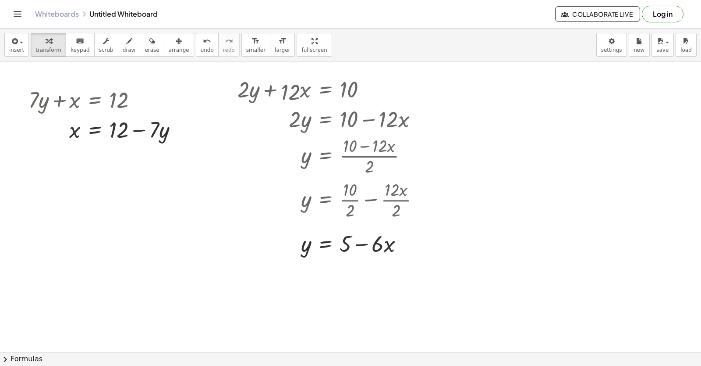
click at [501, 179] on div at bounding box center [357, 41] width 715 height 871
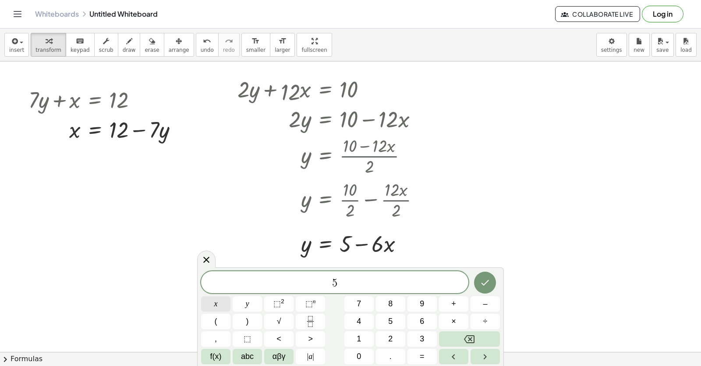
click at [208, 301] on button "x" at bounding box center [215, 303] width 29 height 15
click at [480, 305] on button "–" at bounding box center [485, 303] width 29 height 15
click at [474, 337] on button "Backspace" at bounding box center [469, 338] width 61 height 15
click at [473, 338] on icon "Backspace" at bounding box center [469, 339] width 11 height 11
click at [242, 303] on button "y" at bounding box center [247, 303] width 29 height 15
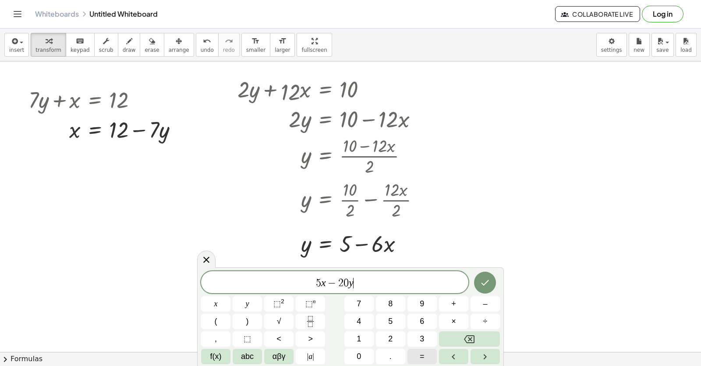
click at [423, 357] on span "=" at bounding box center [422, 356] width 5 height 12
click at [462, 331] on button "Backspace" at bounding box center [469, 338] width 61 height 15
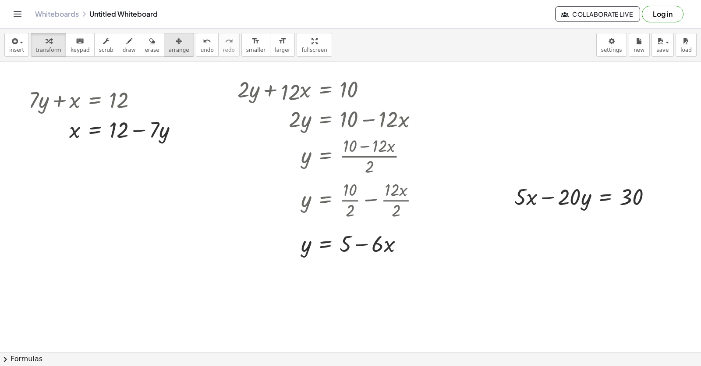
click at [170, 44] on div "button" at bounding box center [179, 41] width 21 height 11
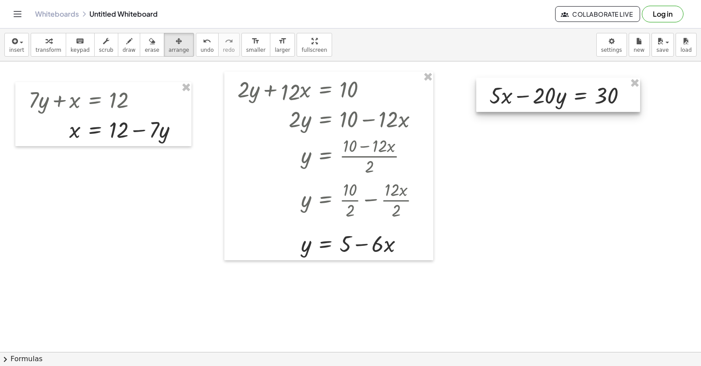
drag, startPoint x: 523, startPoint y: 194, endPoint x: 498, endPoint y: 92, distance: 104.3
click at [498, 92] on div at bounding box center [558, 95] width 164 height 34
click at [48, 43] on div "button" at bounding box center [49, 41] width 26 height 11
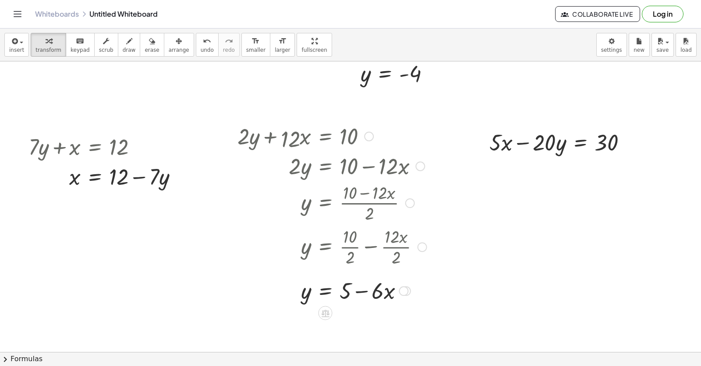
scroll to position [324, 0]
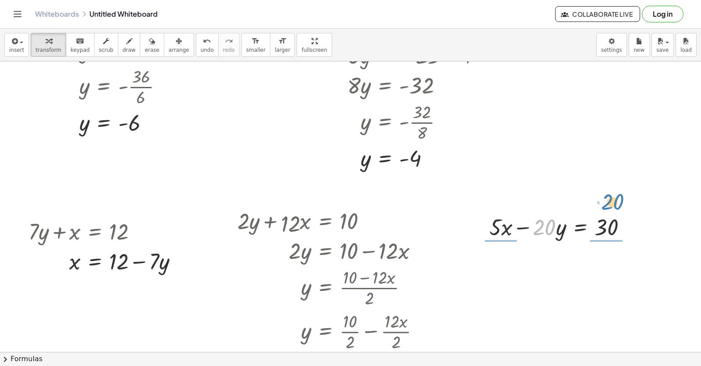
drag, startPoint x: 539, startPoint y: 231, endPoint x: 625, endPoint y: 220, distance: 87.4
drag, startPoint x: 633, startPoint y: 242, endPoint x: 190, endPoint y: 44, distance: 484.8
click at [203, 44] on icon "undo" at bounding box center [207, 41] width 8 height 11
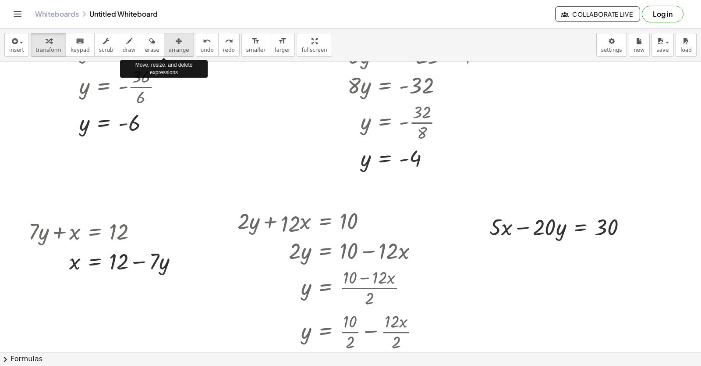
click at [169, 47] on span "arrange" at bounding box center [179, 50] width 21 height 6
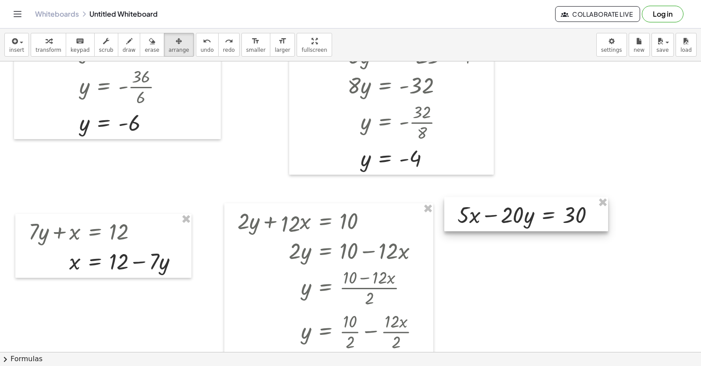
drag, startPoint x: 504, startPoint y: 228, endPoint x: 472, endPoint y: 216, distance: 34.3
click at [472, 216] on div at bounding box center [526, 214] width 164 height 34
click at [32, 43] on button "transform" at bounding box center [49, 45] width 36 height 24
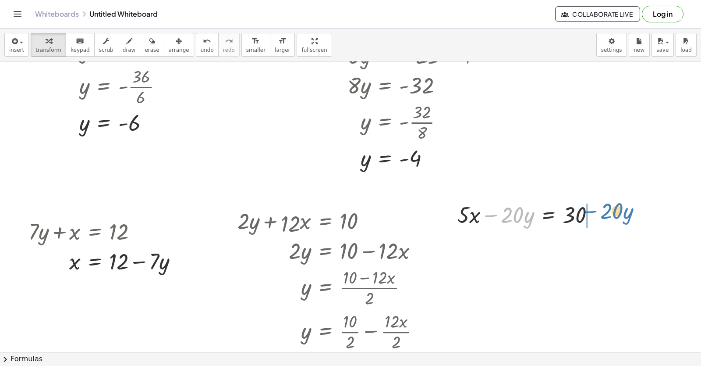
drag, startPoint x: 499, startPoint y: 215, endPoint x: 586, endPoint y: 216, distance: 86.8
click at [597, 210] on div at bounding box center [529, 214] width 153 height 30
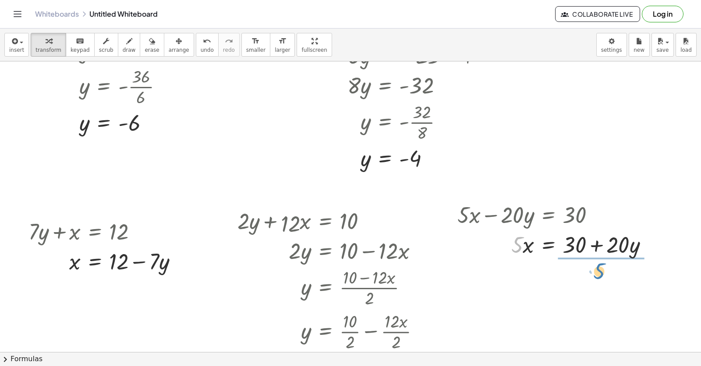
drag, startPoint x: 507, startPoint y: 245, endPoint x: 590, endPoint y: 272, distance: 86.9
click at [590, 272] on div "+ · 7 · x − 5 = 9 · 7 · x = + 9 + 5 · 7 · x = 14 x = · 14 · 7 x = 2 + · 4 · y −…" at bounding box center [357, 172] width 715 height 871
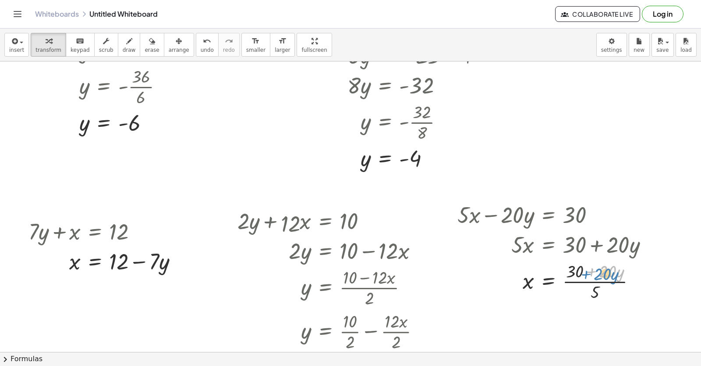
click at [593, 263] on div at bounding box center [556, 281] width 206 height 44
drag, startPoint x: 598, startPoint y: 288, endPoint x: 592, endPoint y: 272, distance: 17.5
click at [592, 272] on div at bounding box center [556, 281] width 206 height 44
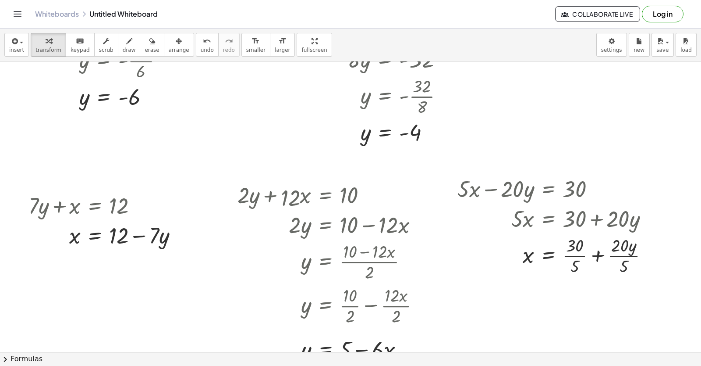
scroll to position [455, 0]
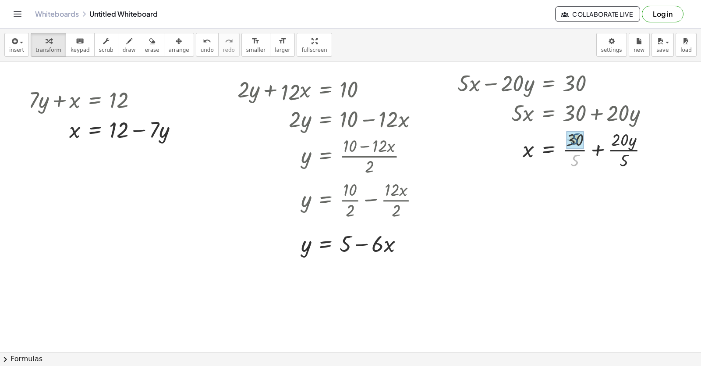
drag, startPoint x: 571, startPoint y: 160, endPoint x: 571, endPoint y: 142, distance: 18.8
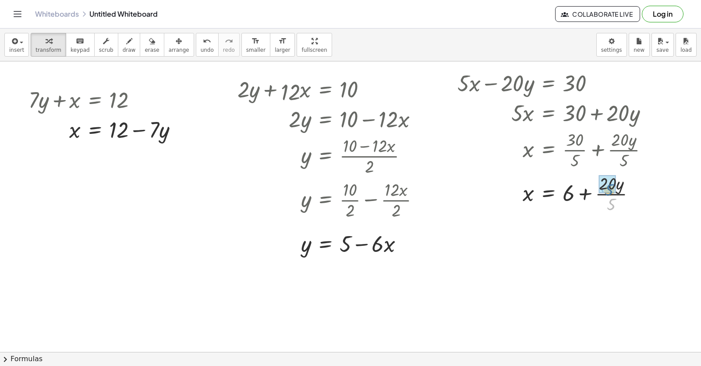
drag, startPoint x: 611, startPoint y: 209, endPoint x: 609, endPoint y: 195, distance: 14.6
click at [609, 195] on div at bounding box center [556, 193] width 206 height 44
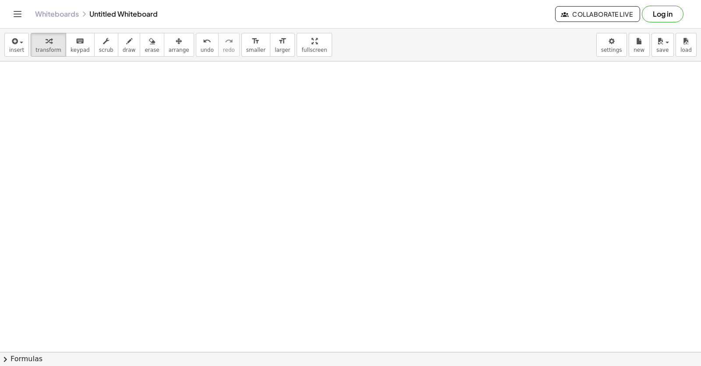
scroll to position [675, 0]
drag, startPoint x: 152, startPoint y: 67, endPoint x: 138, endPoint y: 85, distance: 23.2
drag, startPoint x: 131, startPoint y: 127, endPoint x: 118, endPoint y: 133, distance: 14.3
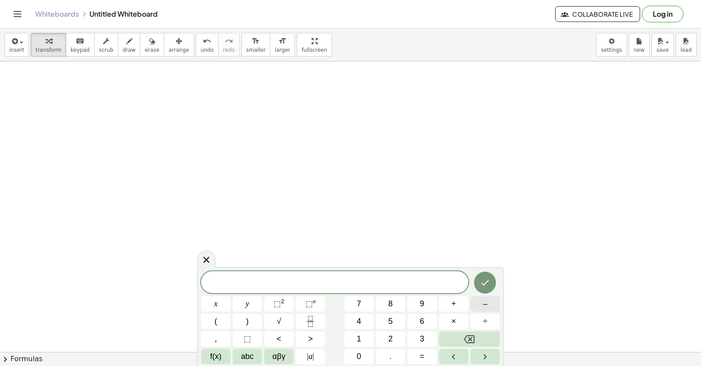
click at [488, 304] on button "–" at bounding box center [485, 303] width 29 height 15
click at [394, 343] on button "2" at bounding box center [390, 338] width 29 height 15
click at [223, 302] on button "x" at bounding box center [215, 303] width 29 height 15
click at [237, 309] on button "y" at bounding box center [247, 303] width 29 height 15
click at [425, 358] on button "=" at bounding box center [422, 355] width 29 height 15
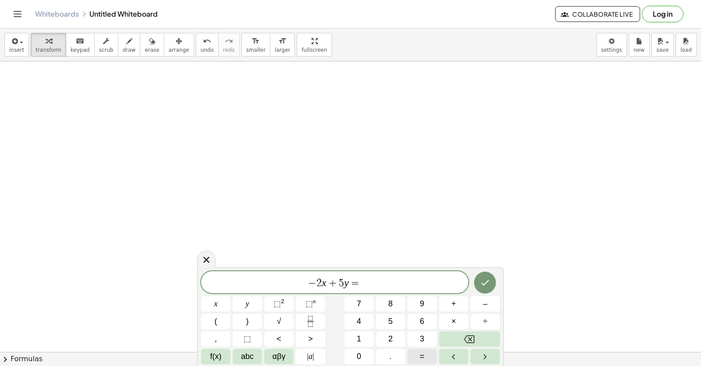
click at [426, 348] on button "=" at bounding box center [422, 355] width 29 height 15
click at [449, 335] on button "Backspace" at bounding box center [469, 338] width 61 height 15
click at [424, 340] on span "3" at bounding box center [422, 339] width 4 height 12
click at [493, 288] on button "Done" at bounding box center [485, 282] width 22 height 22
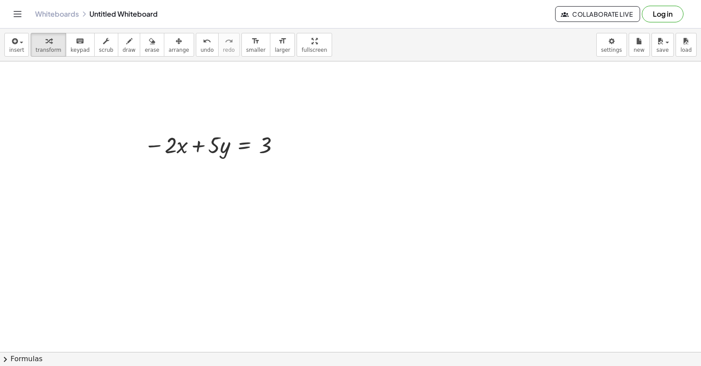
drag, startPoint x: 168, startPoint y: 47, endPoint x: 166, endPoint y: 66, distance: 18.9
click at [166, 66] on div "insert select one: Math Expression Function Text Youtube Video Graphing Geometr…" at bounding box center [350, 196] width 701 height 337
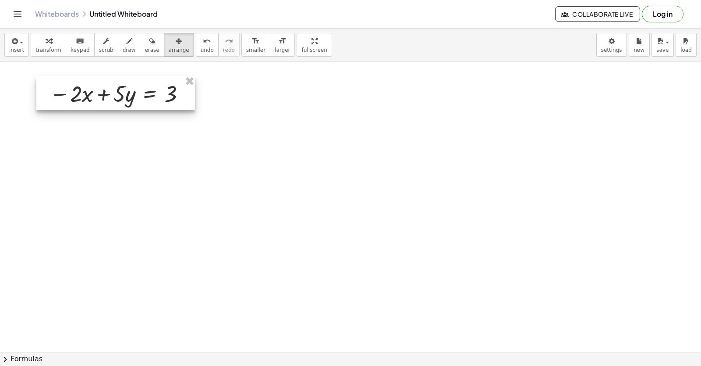
drag, startPoint x: 208, startPoint y: 151, endPoint x: 114, endPoint y: 100, distance: 107.7
click at [114, 100] on div at bounding box center [115, 93] width 159 height 34
click at [36, 45] on div "button" at bounding box center [49, 41] width 26 height 11
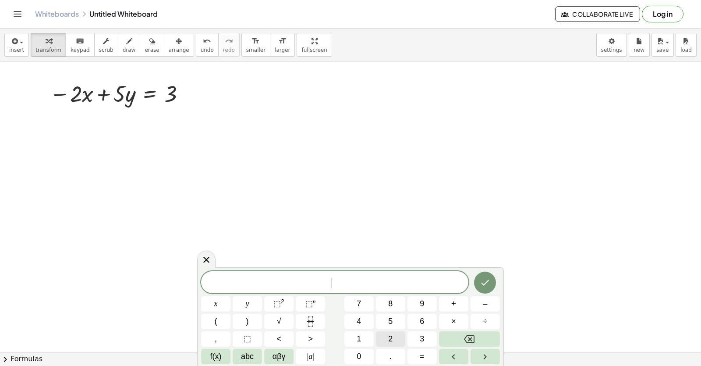
click at [386, 339] on button "2" at bounding box center [390, 338] width 29 height 15
click at [212, 301] on button "x" at bounding box center [215, 303] width 29 height 15
click at [440, 301] on button "+" at bounding box center [453, 303] width 29 height 15
click at [341, 301] on div "2 x + ​ x y ⬚ 2 ⬚ n 7 8 9 + – ( ) √ 4 5 6 × ÷ , ⬚ < > 1 2 3 f(x) abc αβγ | a | …" at bounding box center [350, 317] width 299 height 93
click at [264, 309] on button "⬚ 2" at bounding box center [278, 303] width 29 height 15
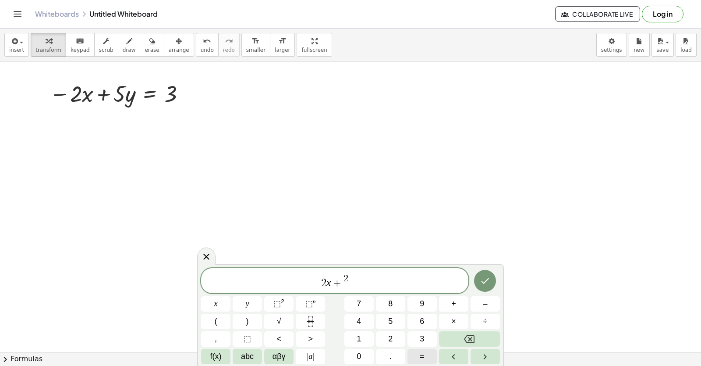
click at [424, 354] on button "=" at bounding box center [422, 355] width 29 height 15
click at [466, 341] on icon "Backspace" at bounding box center [469, 339] width 11 height 11
click at [466, 341] on icon "Backspace" at bounding box center [469, 339] width 11 height 8
click at [459, 334] on button "Backspace" at bounding box center [469, 338] width 61 height 15
click at [357, 312] on div "2 x + ​ x y ⬚ 2 ⬚ n 7 8 9 + – ( ) √ 4 5 6 × ÷ , ⬚ < > 1 2 3 f(x) abc αβγ | a | …" at bounding box center [350, 316] width 299 height 96
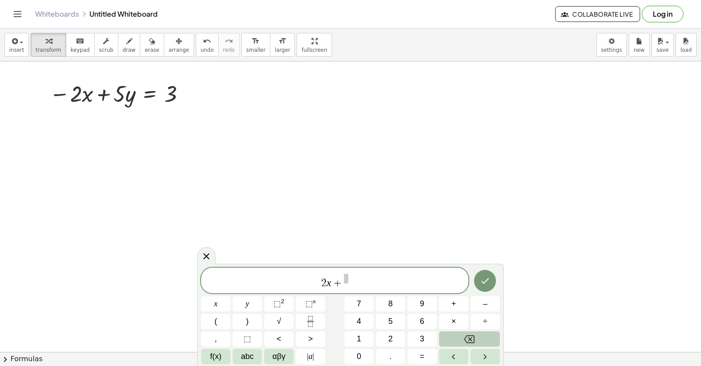
click at [474, 342] on icon "Backspace" at bounding box center [469, 339] width 11 height 8
click at [468, 342] on icon "Backspace" at bounding box center [469, 339] width 11 height 8
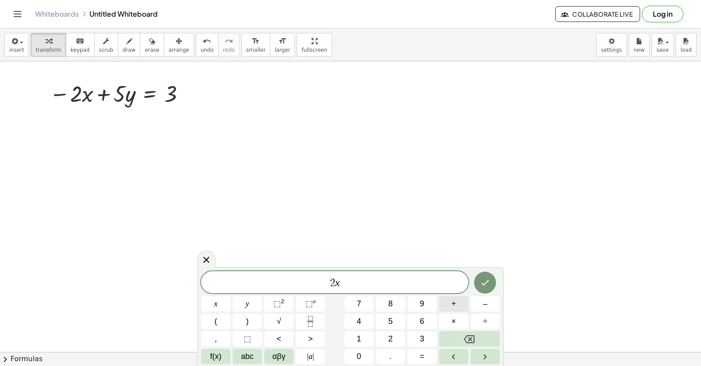
click at [447, 304] on button "+" at bounding box center [453, 303] width 29 height 15
click at [364, 308] on button "7" at bounding box center [359, 303] width 29 height 15
click at [247, 305] on span "y" at bounding box center [248, 304] width 4 height 12
click at [425, 351] on button "=" at bounding box center [422, 355] width 29 height 15
click at [414, 303] on button "9" at bounding box center [422, 303] width 29 height 15
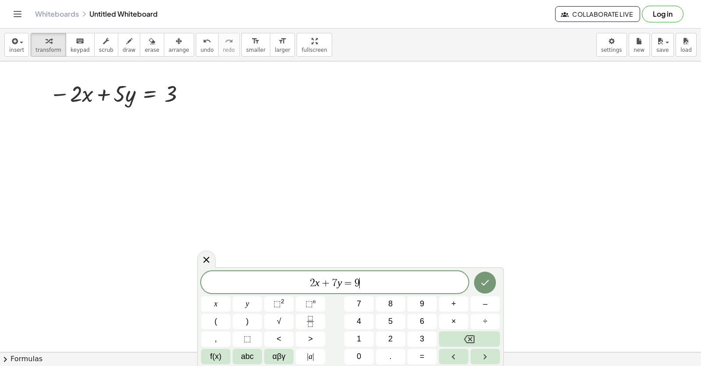
drag, startPoint x: 451, startPoint y: 284, endPoint x: 462, endPoint y: 269, distance: 18.7
drag, startPoint x: 462, startPoint y: 270, endPoint x: 162, endPoint y: 236, distance: 301.3
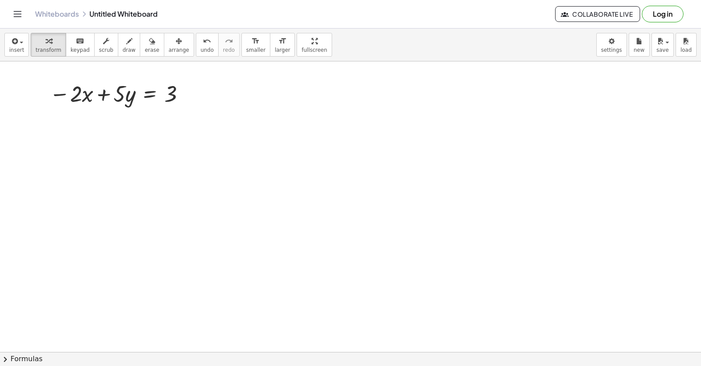
drag, startPoint x: 167, startPoint y: 50, endPoint x: 214, endPoint y: 243, distance: 198.4
click at [169, 50] on span "arrange" at bounding box center [179, 50] width 21 height 6
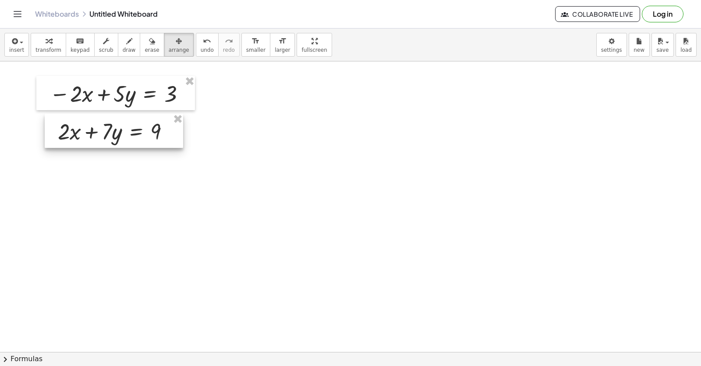
drag, startPoint x: 215, startPoint y: 281, endPoint x: 80, endPoint y: 125, distance: 205.4
click at [80, 134] on div at bounding box center [114, 131] width 139 height 34
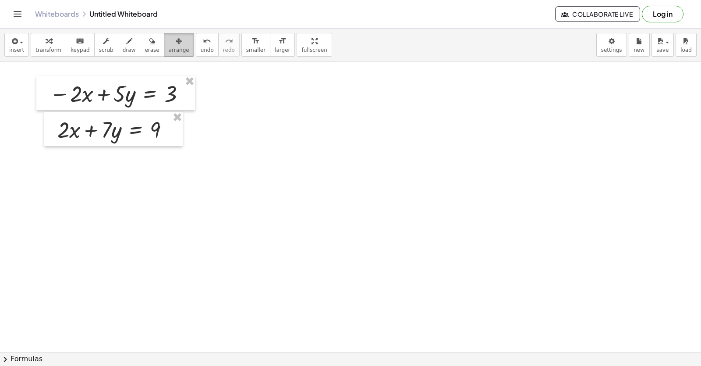
click at [164, 55] on button "arrange" at bounding box center [179, 45] width 30 height 24
click at [37, 46] on button "transform" at bounding box center [49, 45] width 36 height 24
click at [123, 45] on div "button" at bounding box center [129, 41] width 13 height 11
drag, startPoint x: 99, startPoint y: 82, endPoint x: 78, endPoint y: 97, distance: 26.1
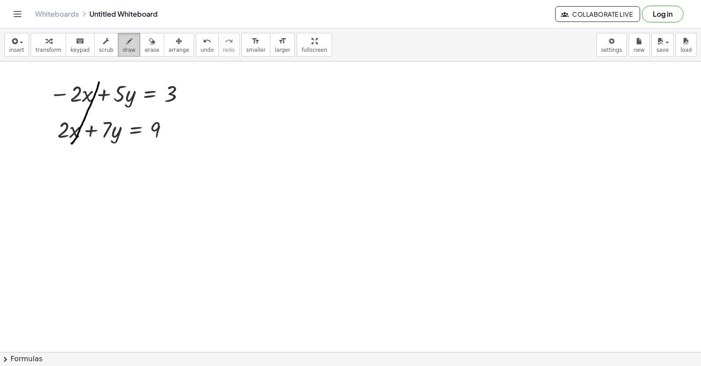
click at [126, 43] on icon "button" at bounding box center [129, 41] width 6 height 11
drag, startPoint x: 127, startPoint y: 99, endPoint x: 122, endPoint y: 55, distance: 44.1
click at [145, 48] on span "erase" at bounding box center [152, 50] width 14 height 6
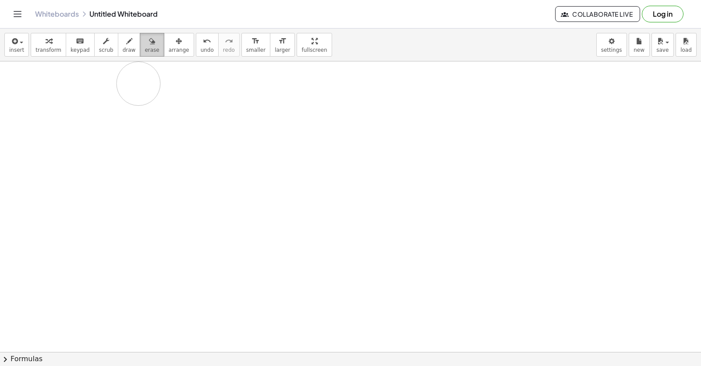
drag, startPoint x: 131, startPoint y: 61, endPoint x: 144, endPoint y: 35, distance: 29.4
click at [142, 46] on div "insert select one: Math Expression Function Text Youtube Video Graphing Geometr…" at bounding box center [350, 196] width 701 height 337
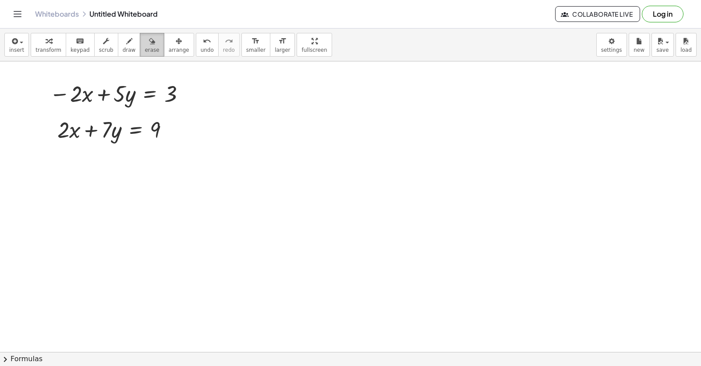
click at [144, 34] on button "erase" at bounding box center [152, 45] width 24 height 24
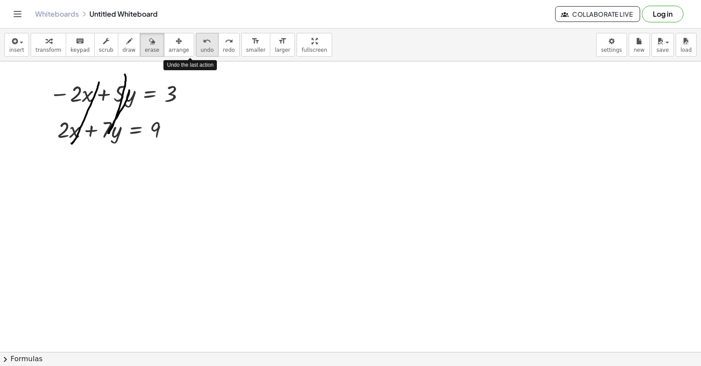
click at [201, 49] on span "undo" at bounding box center [207, 50] width 13 height 6
click at [53, 51] on span "transform" at bounding box center [49, 50] width 26 height 6
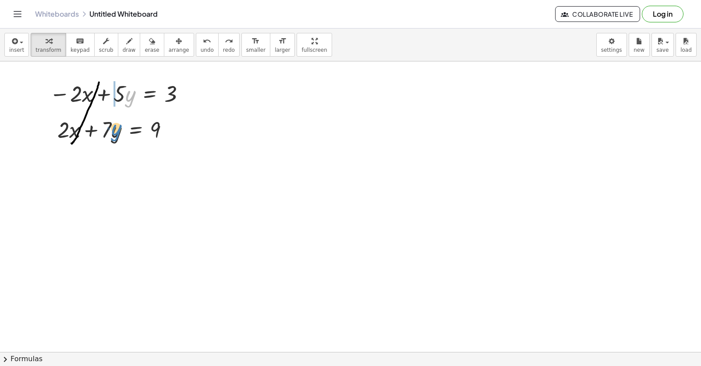
drag, startPoint x: 130, startPoint y: 96, endPoint x: 113, endPoint y: 119, distance: 28.8
drag, startPoint x: 121, startPoint y: 103, endPoint x: 233, endPoint y: 117, distance: 113.2
click at [203, 42] on icon "undo" at bounding box center [207, 41] width 8 height 11
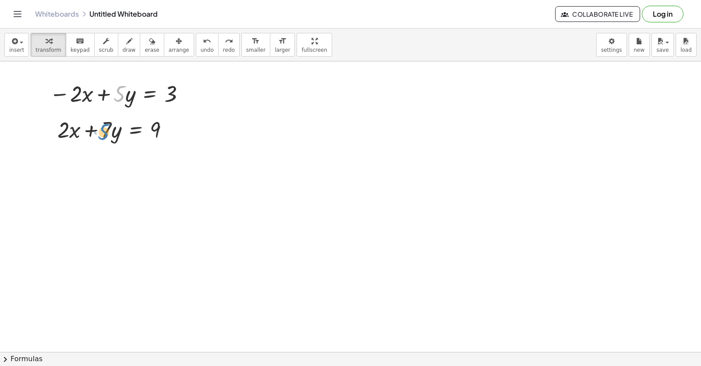
drag, startPoint x: 117, startPoint y: 87, endPoint x: 103, endPoint y: 120, distance: 35.5
click at [121, 103] on div at bounding box center [119, 93] width 148 height 30
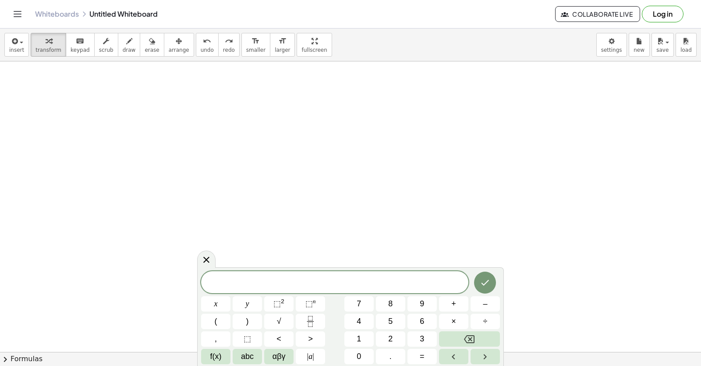
scroll to position [850, 0]
click at [220, 306] on button "x" at bounding box center [215, 303] width 29 height 15
click at [252, 311] on div "5 x − 3 x y ⬚ 2 ⬚ n 7 8 9 + – ( ) √ 4 5 6 × ÷ , ⬚ < > 1 2 3 f(x) abc αβγ | a | …" at bounding box center [350, 317] width 299 height 93
click at [246, 303] on button "y" at bounding box center [247, 303] width 29 height 15
click at [417, 362] on button "=" at bounding box center [422, 355] width 29 height 15
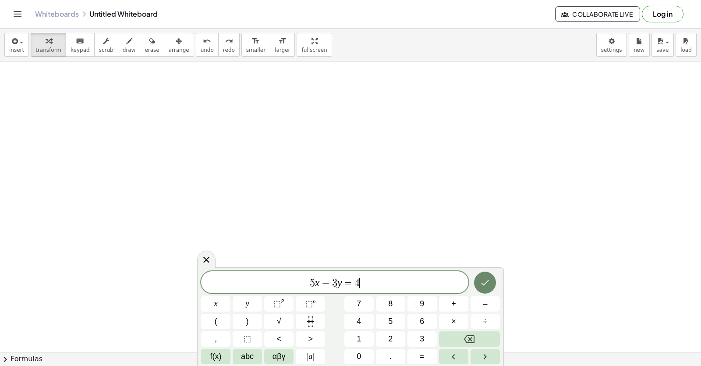
click at [486, 276] on button "Done" at bounding box center [485, 282] width 22 height 22
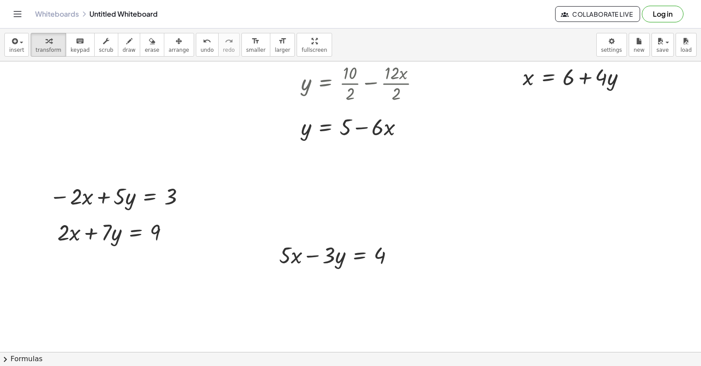
scroll to position [587, 0]
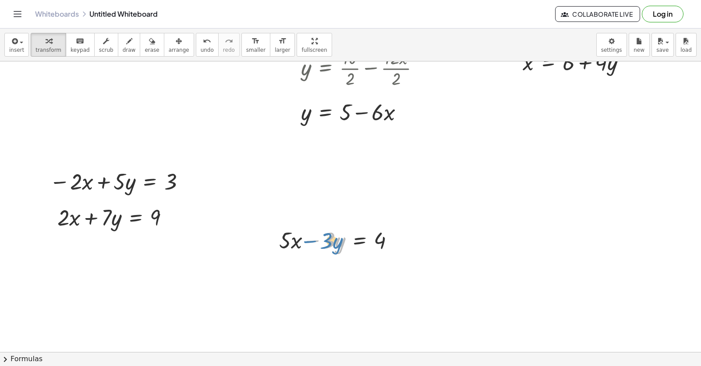
click at [301, 241] on div at bounding box center [340, 239] width 131 height 30
click at [169, 48] on span "arrange" at bounding box center [179, 50] width 21 height 6
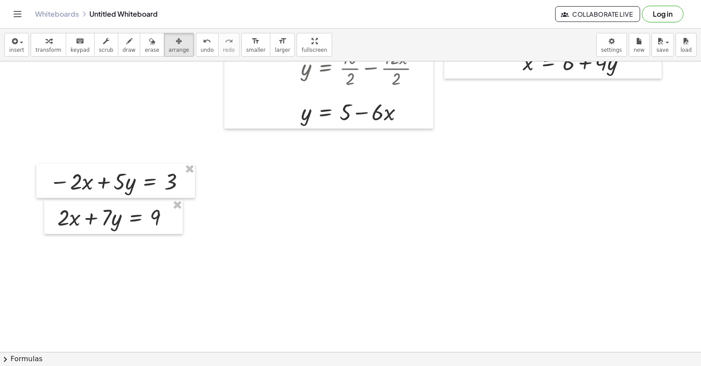
drag, startPoint x: 331, startPoint y: 244, endPoint x: 282, endPoint y: 383, distance: 147.1
click at [282, 365] on html "Graspable Math Activities Get Started Activity Bank Assigned Work Classes White…" at bounding box center [350, 183] width 701 height 366
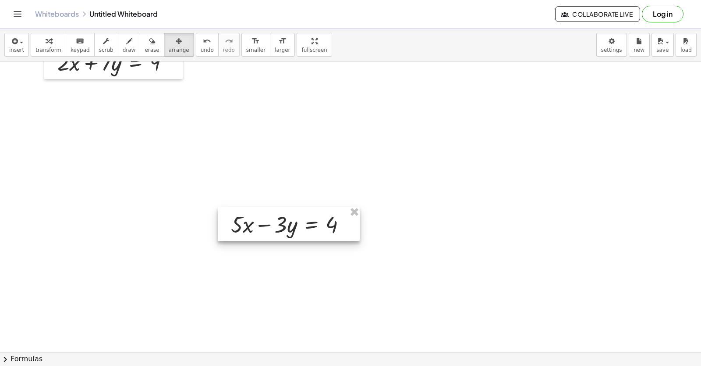
scroll to position [762, 0]
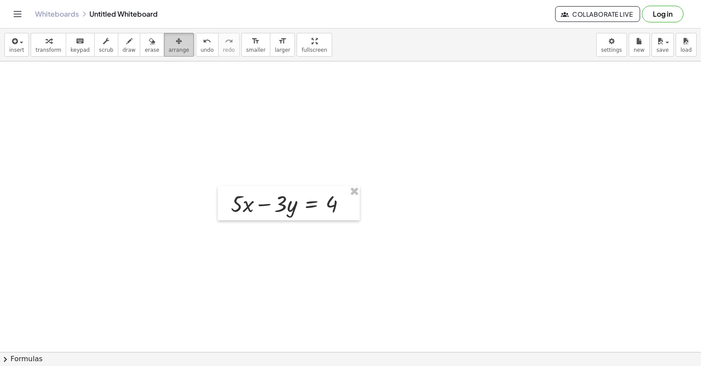
click at [164, 55] on button "arrange" at bounding box center [179, 45] width 30 height 24
drag, startPoint x: 44, startPoint y: 46, endPoint x: 227, endPoint y: 220, distance: 252.4
click at [45, 47] on button "transform" at bounding box center [49, 45] width 36 height 24
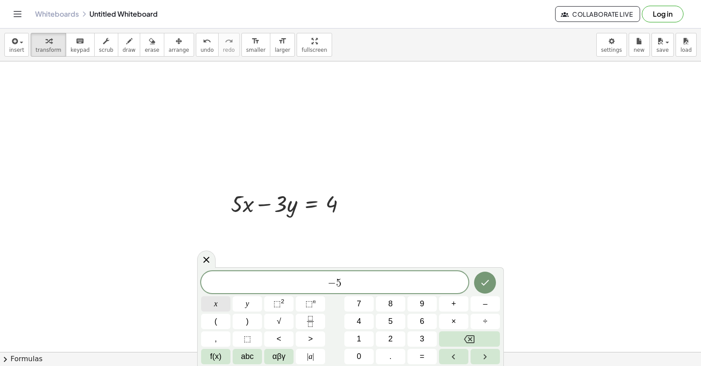
click at [205, 301] on button "x" at bounding box center [215, 303] width 29 height 15
click at [238, 302] on button "y" at bounding box center [247, 303] width 29 height 15
click at [418, 365] on html "Graspable Math Activities Get Started Activity Bank Assigned Work Classes White…" at bounding box center [350, 183] width 701 height 366
click at [423, 349] on button "=" at bounding box center [422, 355] width 29 height 15
click at [487, 279] on icon "Done" at bounding box center [485, 282] width 11 height 11
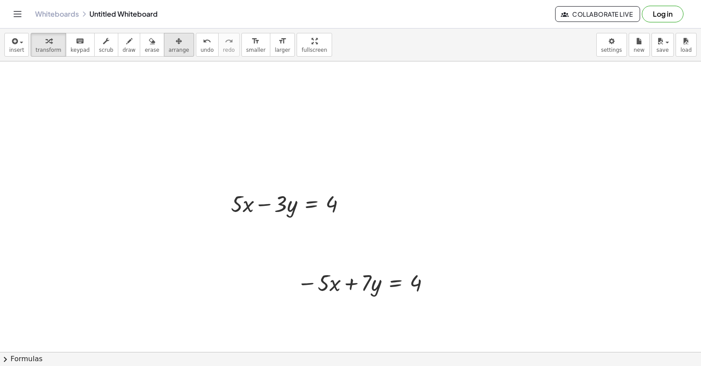
click at [174, 54] on button "arrange" at bounding box center [179, 45] width 30 height 24
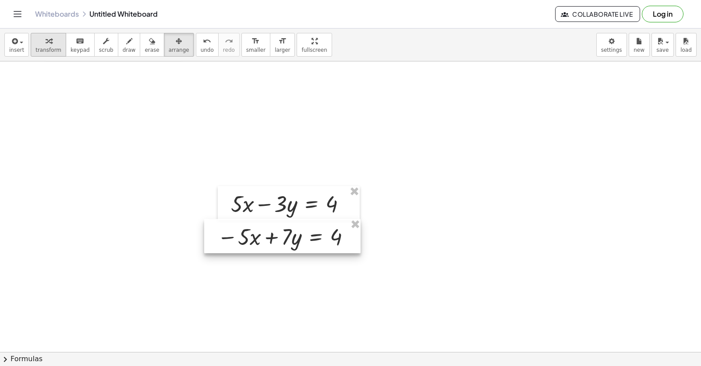
drag, startPoint x: 313, startPoint y: 297, endPoint x: 56, endPoint y: 44, distance: 360.8
click at [233, 253] on div at bounding box center [282, 236] width 156 height 34
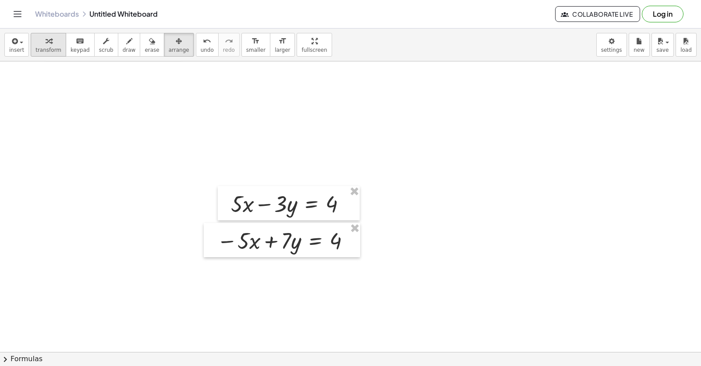
click at [48, 43] on icon "button" at bounding box center [49, 41] width 6 height 11
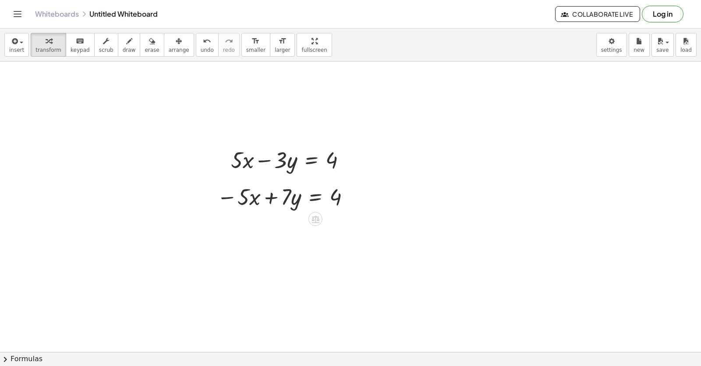
scroll to position [850, 0]
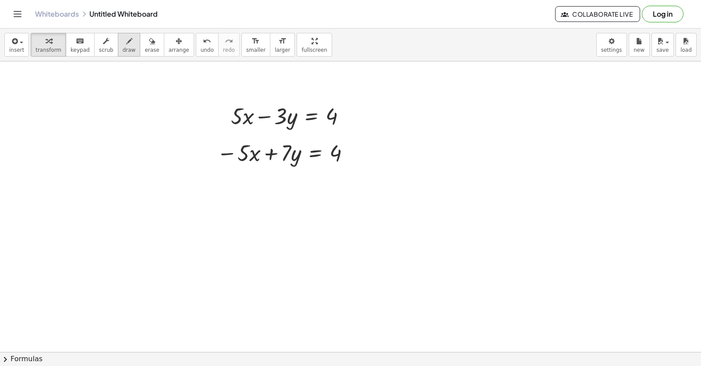
click at [126, 44] on icon "button" at bounding box center [129, 41] width 6 height 11
drag, startPoint x: 211, startPoint y: 103, endPoint x: 245, endPoint y: 178, distance: 82.4
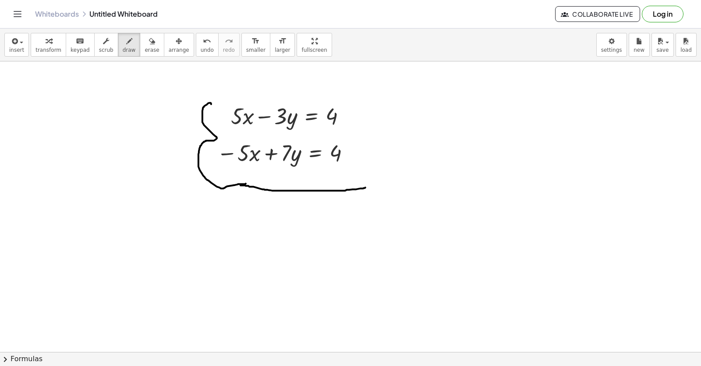
drag, startPoint x: 241, startPoint y: 185, endPoint x: 314, endPoint y: 178, distance: 74.0
click at [123, 50] on span "draw" at bounding box center [129, 50] width 13 height 6
drag, startPoint x: 256, startPoint y: 93, endPoint x: 230, endPoint y: 170, distance: 81.2
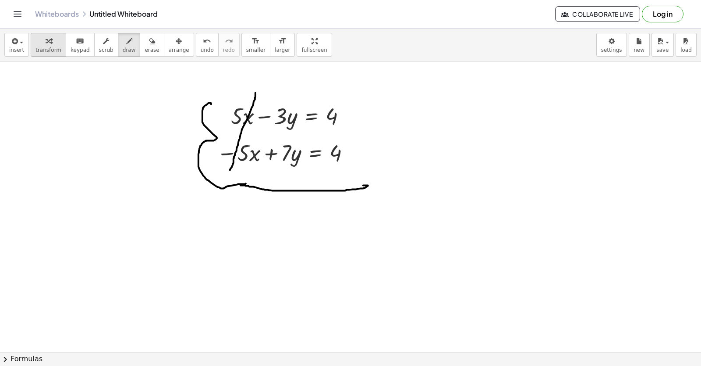
click at [55, 48] on span "transform" at bounding box center [49, 50] width 26 height 6
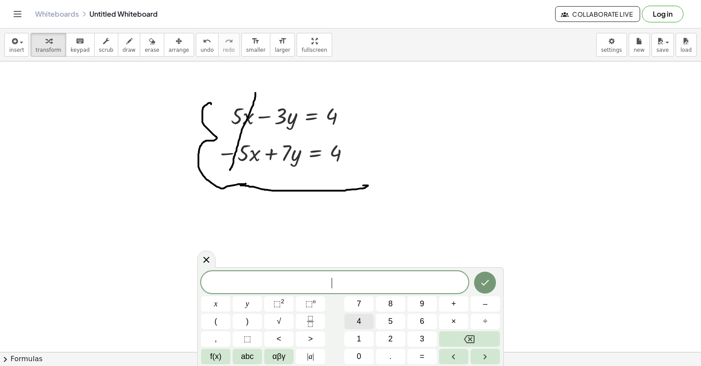
click at [361, 322] on button "4" at bounding box center [359, 320] width 29 height 15
click at [244, 306] on button "y" at bounding box center [247, 303] width 29 height 15
click at [425, 356] on button "=" at bounding box center [422, 355] width 29 height 15
click at [384, 309] on button "8" at bounding box center [390, 303] width 29 height 15
click at [477, 279] on button "Done" at bounding box center [485, 282] width 22 height 22
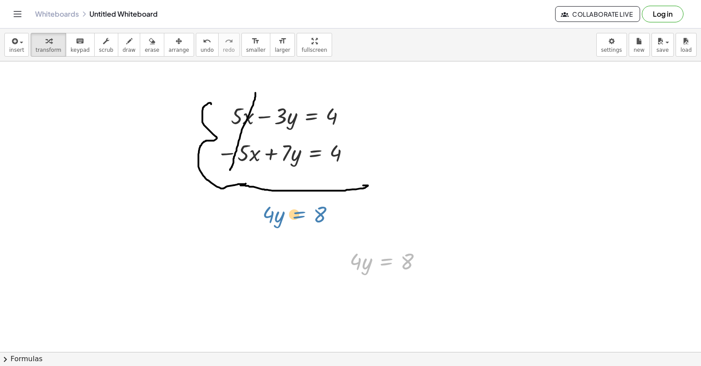
drag, startPoint x: 375, startPoint y: 266, endPoint x: 288, endPoint y: 219, distance: 99.0
click at [164, 37] on button "arrange" at bounding box center [179, 45] width 30 height 24
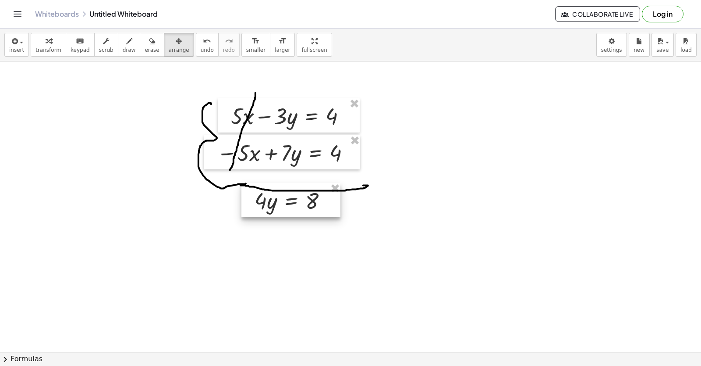
drag, startPoint x: 373, startPoint y: 267, endPoint x: 278, endPoint y: 206, distance: 112.7
click at [278, 206] on div at bounding box center [291, 200] width 99 height 34
click at [46, 50] on span "transform" at bounding box center [49, 50] width 26 height 6
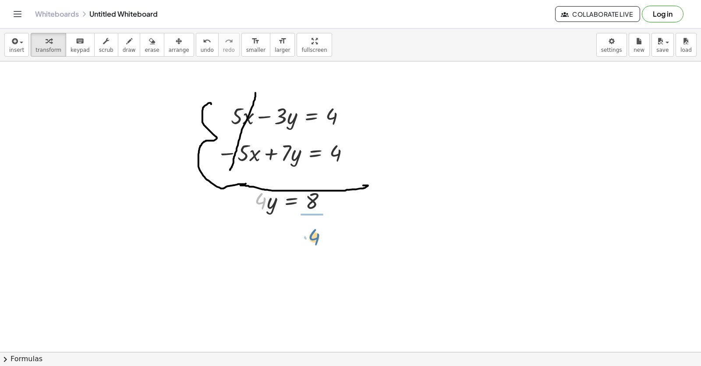
drag, startPoint x: 256, startPoint y: 201, endPoint x: 309, endPoint y: 223, distance: 57.0
click at [308, 236] on div at bounding box center [296, 237] width 92 height 44
click at [165, 58] on div "insert select one: Math Expression Function Text Youtube Video Graphing Geometr…" at bounding box center [350, 44] width 701 height 33
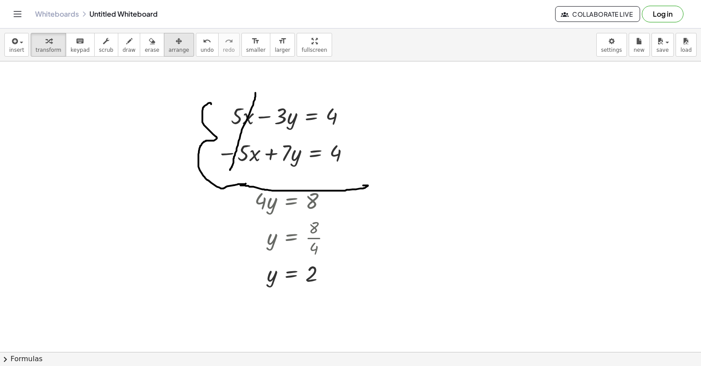
click at [169, 47] on span "arrange" at bounding box center [179, 50] width 21 height 6
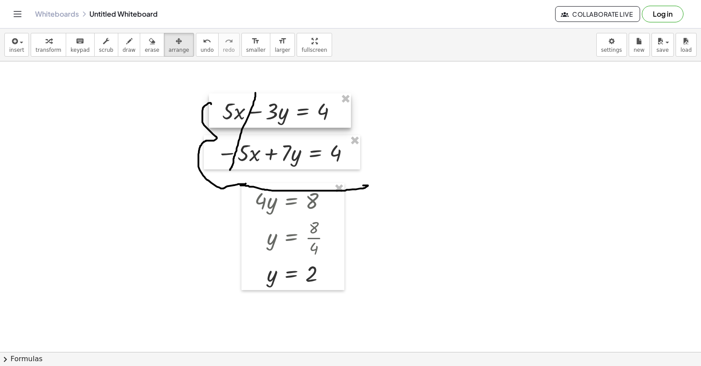
drag, startPoint x: 227, startPoint y: 131, endPoint x: 219, endPoint y: 126, distance: 10.0
click at [219, 126] on div at bounding box center [280, 110] width 142 height 34
click at [169, 44] on div "button" at bounding box center [179, 41] width 21 height 11
click at [34, 45] on button "transform" at bounding box center [49, 45] width 36 height 24
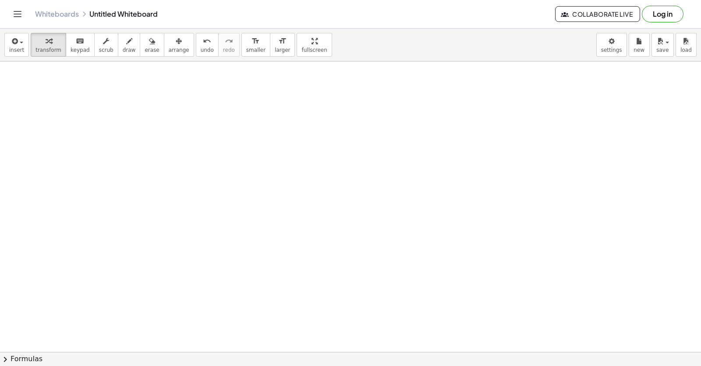
scroll to position [1167, 0]
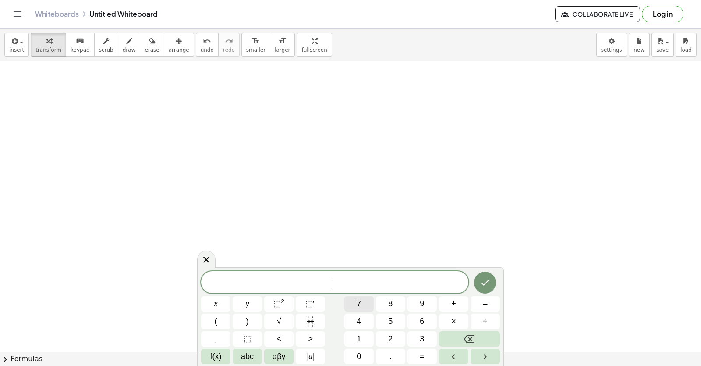
click at [356, 302] on button "7" at bounding box center [359, 303] width 29 height 15
click at [270, 320] on div "7 ​ x y ⬚ 2 ⬚ n 7 8 9 + – ( ) √ 4 5 6 × ÷ , ⬚ < > 1 2 3 f(x) abc αβγ | a | 0 . =" at bounding box center [350, 317] width 299 height 93
click at [211, 302] on button "x" at bounding box center [215, 303] width 29 height 15
click at [238, 309] on button "y" at bounding box center [247, 303] width 29 height 15
click at [432, 352] on button "=" at bounding box center [422, 355] width 29 height 15
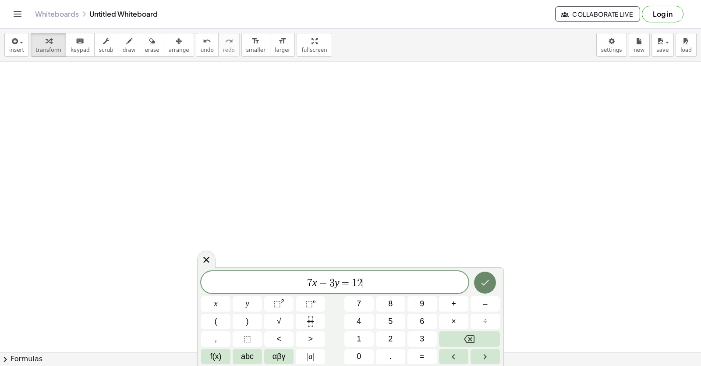
click at [482, 281] on icon "Done" at bounding box center [485, 282] width 11 height 11
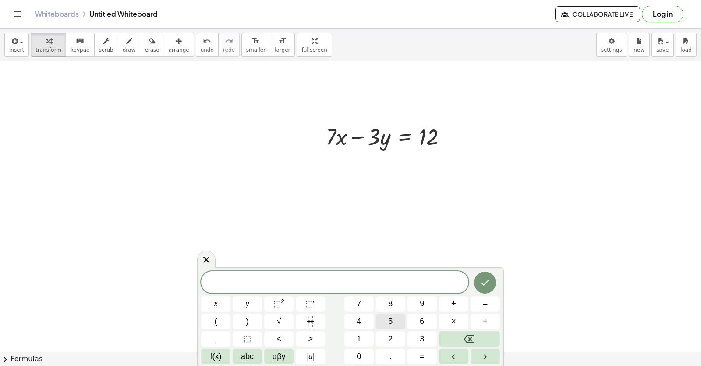
click at [394, 320] on button "5" at bounding box center [390, 320] width 29 height 15
click at [206, 299] on button "x" at bounding box center [215, 303] width 29 height 15
click at [236, 307] on button "y" at bounding box center [247, 303] width 29 height 15
click at [420, 357] on span "=" at bounding box center [422, 356] width 5 height 12
click at [397, 339] on button "2" at bounding box center [390, 338] width 29 height 15
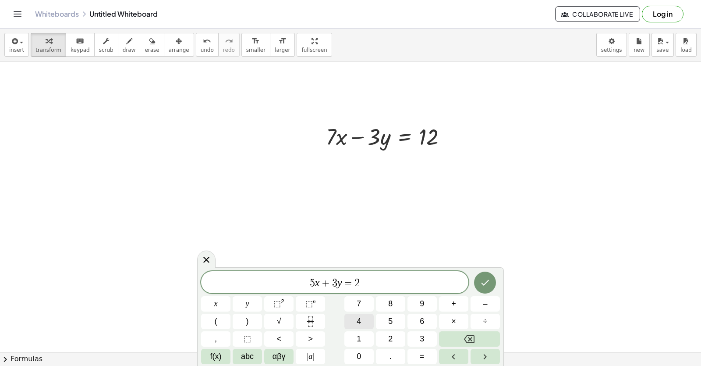
click at [366, 322] on button "4" at bounding box center [359, 320] width 29 height 15
click at [487, 284] on icon "Done" at bounding box center [485, 282] width 11 height 11
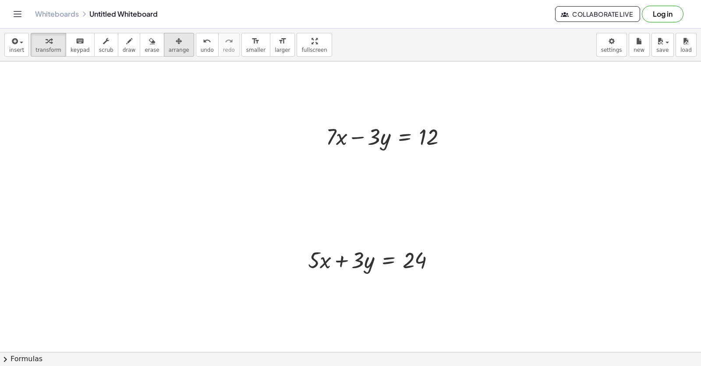
click at [169, 50] on span "arrange" at bounding box center [179, 50] width 21 height 6
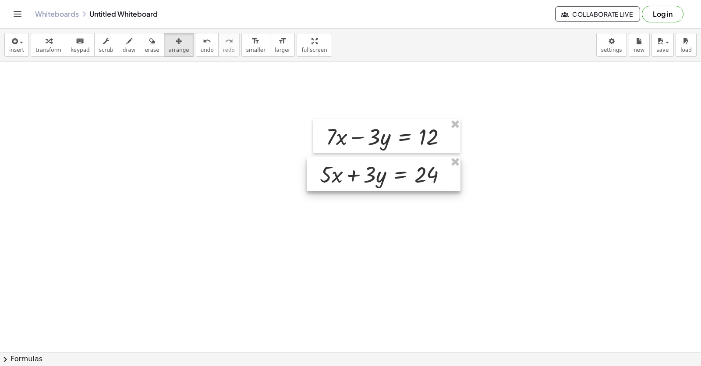
drag, startPoint x: 325, startPoint y: 267, endPoint x: 338, endPoint y: 180, distance: 88.3
click at [337, 181] on div at bounding box center [384, 173] width 154 height 34
click at [37, 47] on span "transform" at bounding box center [49, 50] width 26 height 6
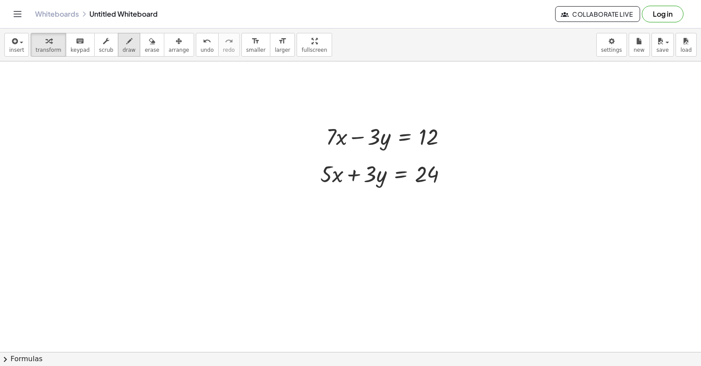
click at [123, 48] on span "draw" at bounding box center [129, 50] width 13 height 6
drag, startPoint x: 306, startPoint y: 121, endPoint x: 473, endPoint y: 190, distance: 180.8
click at [44, 51] on span "transform" at bounding box center [49, 50] width 26 height 6
click at [125, 54] on button "draw" at bounding box center [129, 45] width 23 height 24
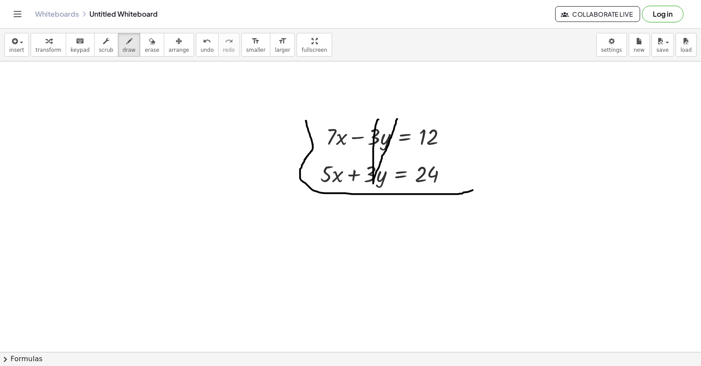
drag, startPoint x: 379, startPoint y: 120, endPoint x: 398, endPoint y: 119, distance: 18.9
click at [52, 43] on div "button" at bounding box center [49, 41] width 26 height 11
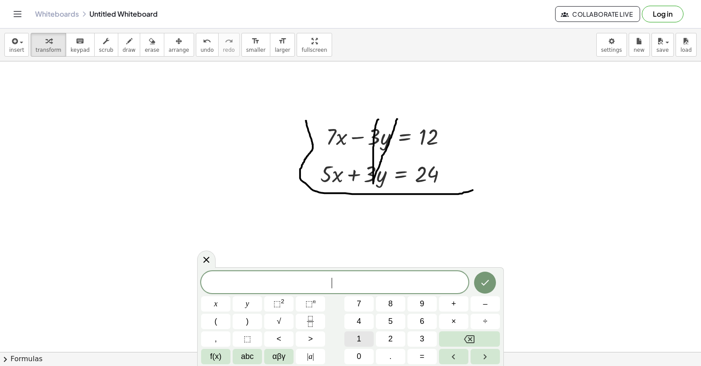
click at [360, 335] on span "1" at bounding box center [359, 339] width 4 height 12
click at [382, 333] on button "2" at bounding box center [390, 338] width 29 height 15
click at [229, 300] on button "x" at bounding box center [215, 303] width 29 height 15
click at [420, 355] on span "=" at bounding box center [422, 356] width 5 height 12
click at [422, 338] on span "3" at bounding box center [422, 339] width 4 height 12
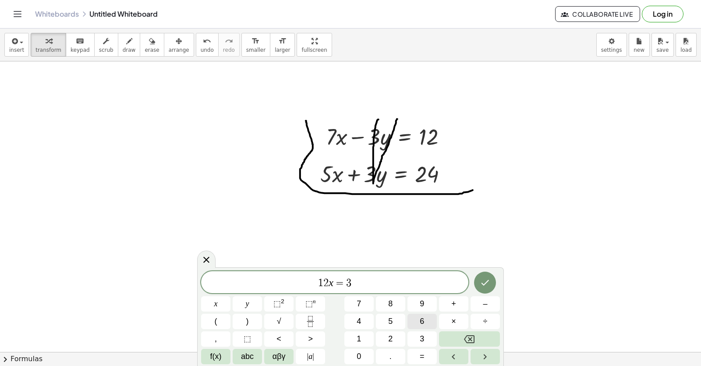
click at [417, 320] on button "6" at bounding box center [422, 320] width 29 height 15
click at [480, 277] on button "Done" at bounding box center [485, 282] width 22 height 22
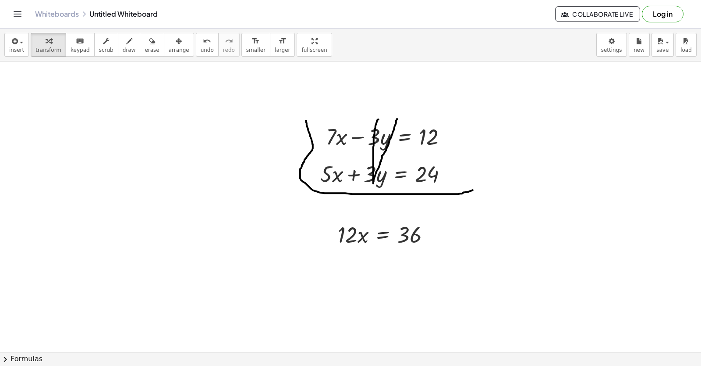
drag, startPoint x: 160, startPoint y: 51, endPoint x: 303, endPoint y: 231, distance: 230.2
click at [169, 49] on span "arrange" at bounding box center [179, 50] width 21 height 6
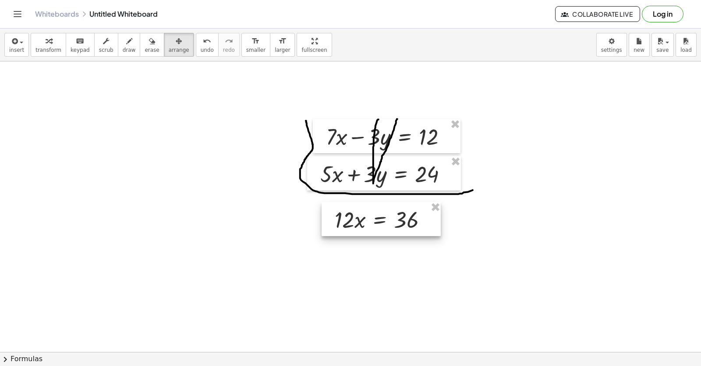
drag, startPoint x: 361, startPoint y: 235, endPoint x: 358, endPoint y: 220, distance: 15.2
click at [358, 220] on div at bounding box center [381, 219] width 119 height 34
click at [42, 46] on button "transform" at bounding box center [49, 45] width 36 height 24
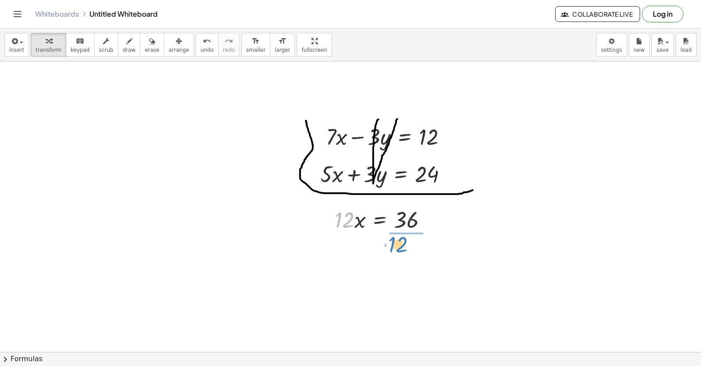
drag, startPoint x: 336, startPoint y: 223, endPoint x: 391, endPoint y: 246, distance: 59.9
click at [409, 257] on div at bounding box center [385, 256] width 109 height 44
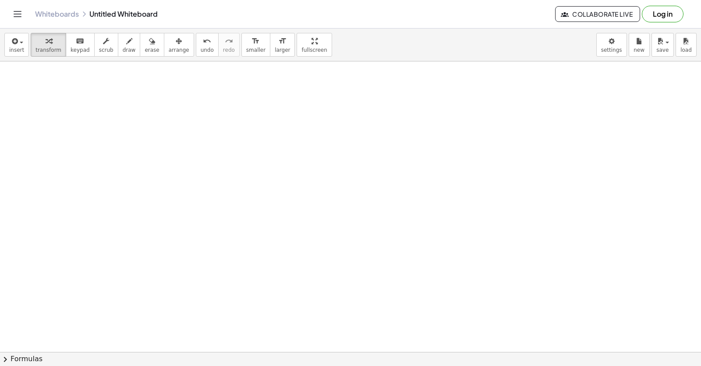
scroll to position [1430, 0]
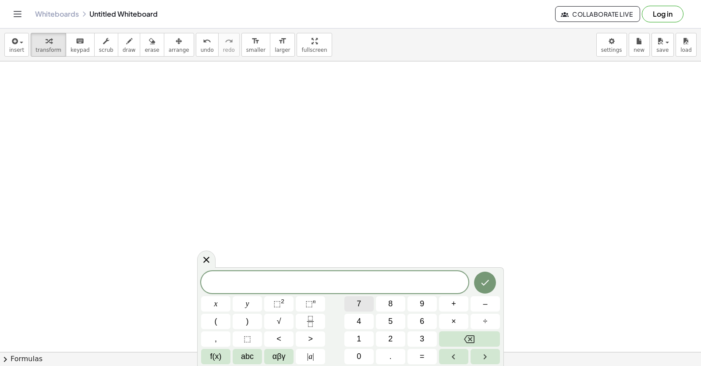
click at [367, 303] on button "7" at bounding box center [359, 303] width 29 height 15
click at [227, 310] on button "x" at bounding box center [215, 303] width 29 height 15
click at [243, 306] on button "y" at bounding box center [247, 303] width 29 height 15
click at [426, 358] on button "=" at bounding box center [422, 355] width 29 height 15
click at [491, 285] on button "Done" at bounding box center [485, 282] width 22 height 22
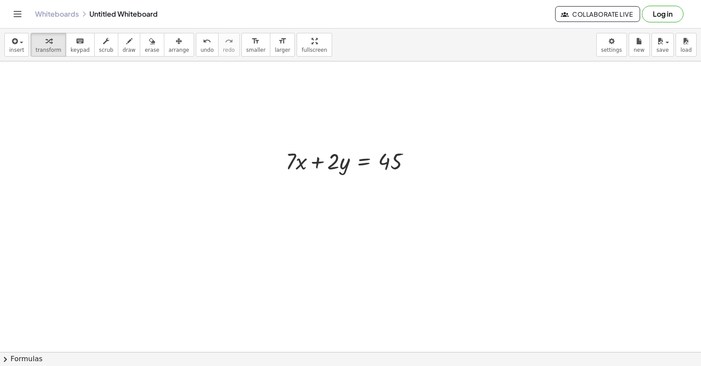
scroll to position [1589, 0]
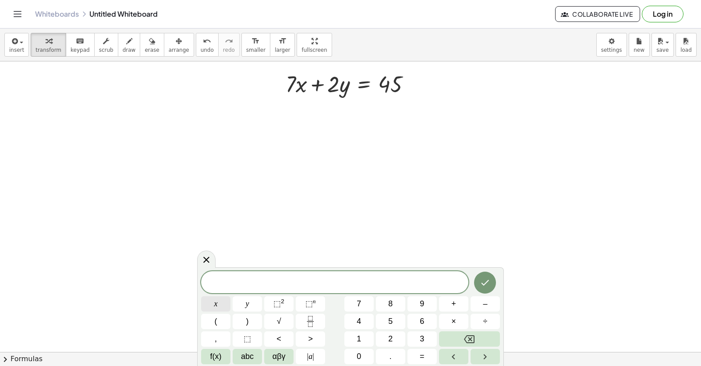
click at [226, 308] on button "x" at bounding box center [215, 303] width 29 height 15
click at [416, 361] on button "=" at bounding box center [422, 355] width 29 height 15
click at [391, 313] on div "x = x y ⬚ 2 ⬚ n 7 8 9 + – ( ) √ 4 5 6 × ÷ , ⬚ < > 1 2 3 f(x) abc αβγ | a | 0 . =" at bounding box center [350, 317] width 299 height 93
click at [387, 316] on button "5" at bounding box center [390, 320] width 29 height 15
click at [485, 282] on icon "Done" at bounding box center [485, 282] width 11 height 11
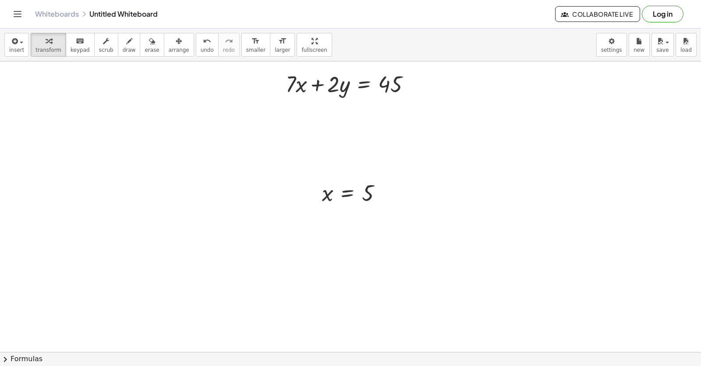
drag, startPoint x: 172, startPoint y: 40, endPoint x: 306, endPoint y: 201, distance: 208.8
click at [171, 41] on div "button" at bounding box center [179, 41] width 21 height 11
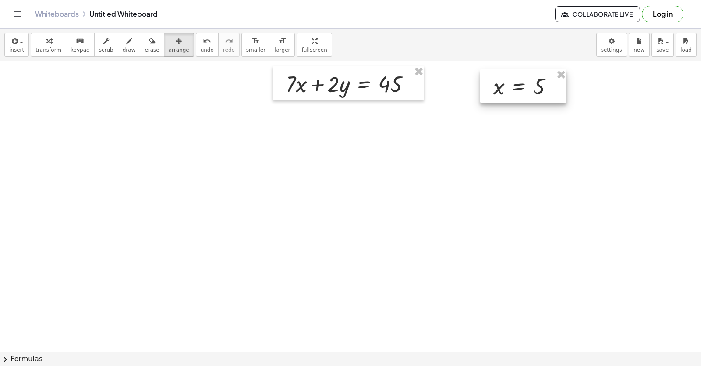
drag, startPoint x: 354, startPoint y: 203, endPoint x: 526, endPoint y: 96, distance: 202.4
click at [526, 96] on div at bounding box center [523, 85] width 86 height 33
click at [51, 53] on span "transform" at bounding box center [49, 50] width 26 height 6
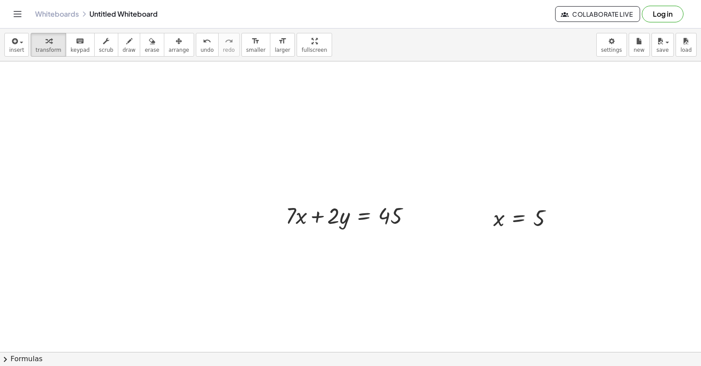
scroll to position [1545, 0]
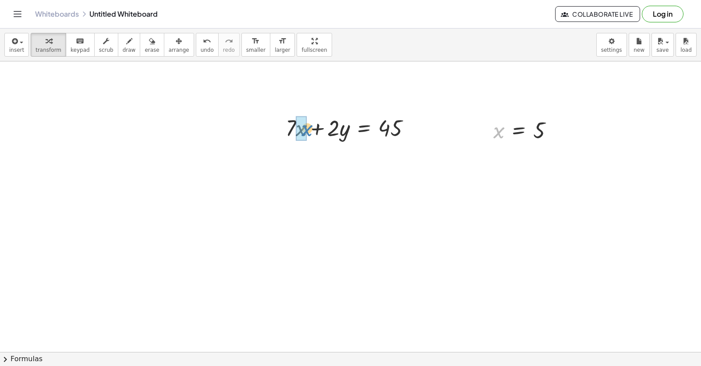
drag, startPoint x: 504, startPoint y: 135, endPoint x: 311, endPoint y: 133, distance: 192.4
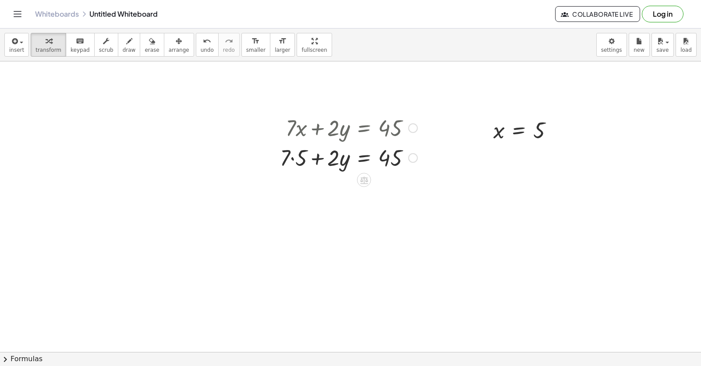
click at [291, 156] on div at bounding box center [349, 157] width 146 height 30
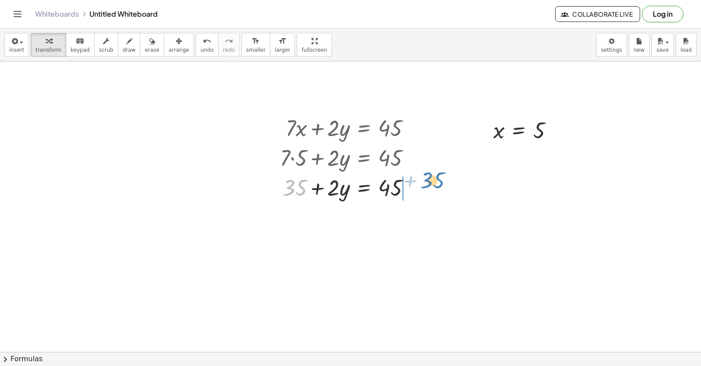
drag, startPoint x: 303, startPoint y: 184, endPoint x: 441, endPoint y: 177, distance: 137.8
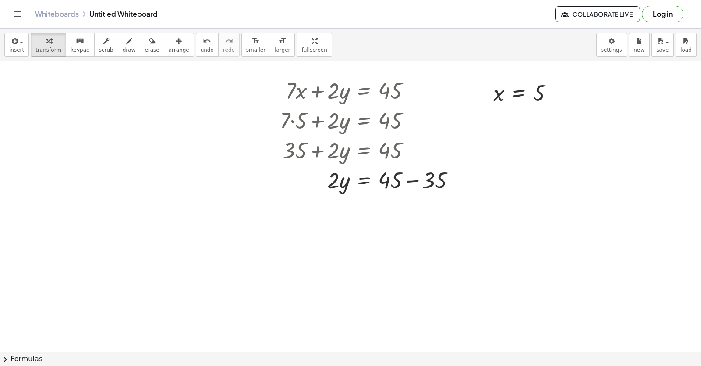
scroll to position [1633, 0]
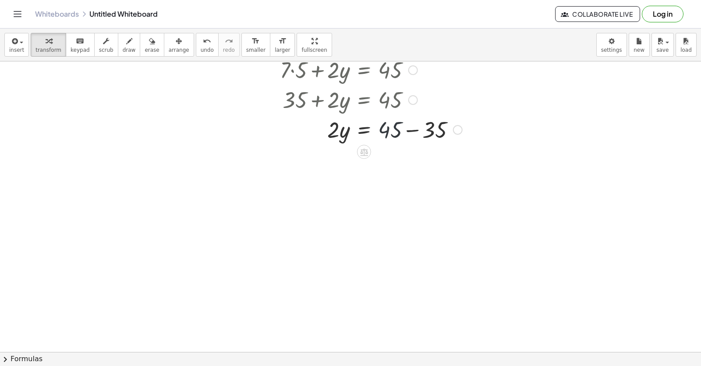
drag, startPoint x: 396, startPoint y: 139, endPoint x: 402, endPoint y: 132, distance: 8.4
click at [397, 137] on div at bounding box center [371, 129] width 191 height 30
drag, startPoint x: 393, startPoint y: 128, endPoint x: 433, endPoint y: 129, distance: 39.9
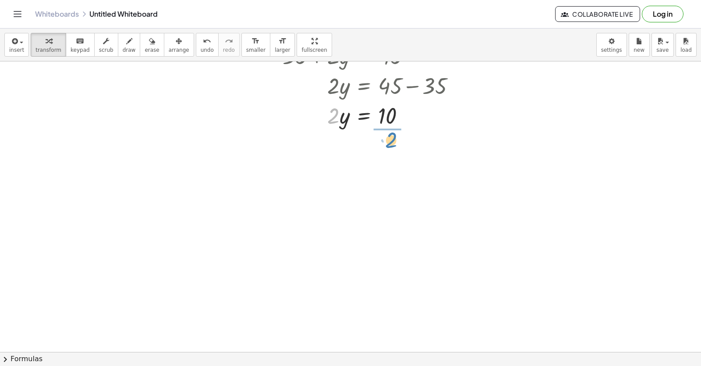
drag, startPoint x: 328, startPoint y: 112, endPoint x: 386, endPoint y: 136, distance: 62.5
click at [381, 153] on div at bounding box center [371, 152] width 191 height 44
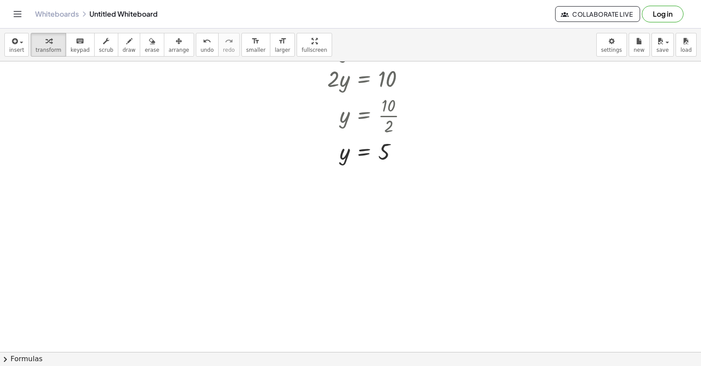
scroll to position [1748, 0]
click at [146, 40] on div "button" at bounding box center [152, 41] width 14 height 11
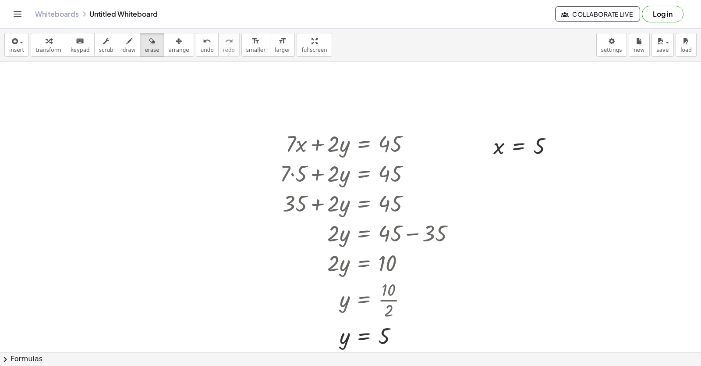
scroll to position [1528, 0]
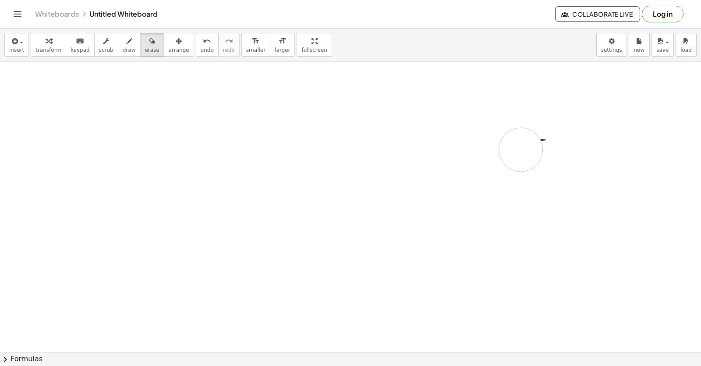
drag, startPoint x: 349, startPoint y: 206, endPoint x: 520, endPoint y: 139, distance: 183.9
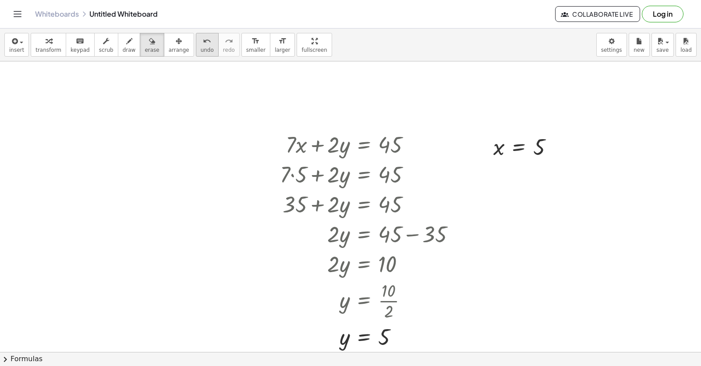
click at [203, 41] on icon "undo" at bounding box center [207, 41] width 8 height 11
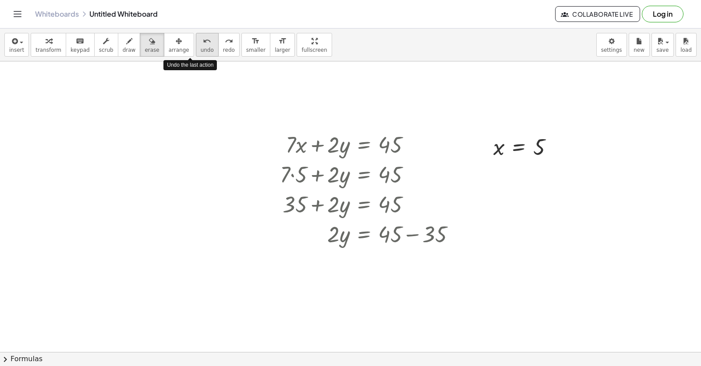
click at [203, 41] on icon "undo" at bounding box center [207, 41] width 8 height 11
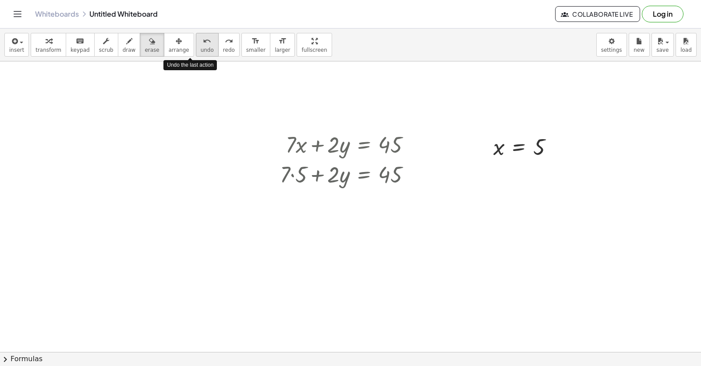
click at [203, 41] on icon "undo" at bounding box center [207, 41] width 8 height 11
click at [203, 39] on icon "undo" at bounding box center [207, 41] width 8 height 11
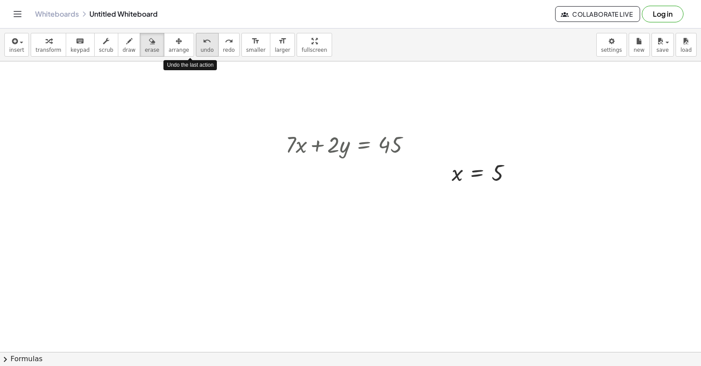
click at [203, 39] on icon "undo" at bounding box center [207, 41] width 8 height 11
click at [203, 38] on icon "undo" at bounding box center [207, 41] width 8 height 11
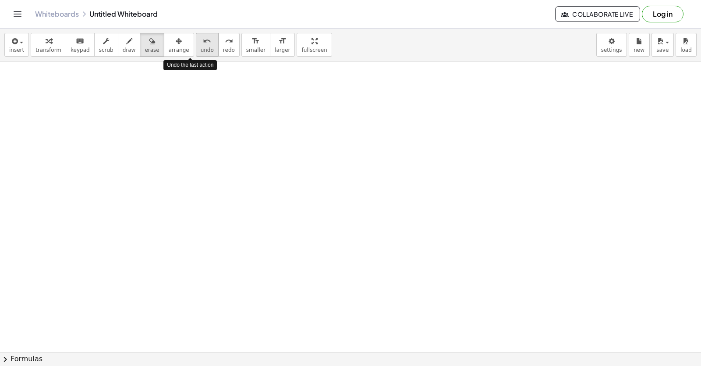
click at [203, 38] on icon "undo" at bounding box center [207, 41] width 8 height 11
click at [203, 39] on icon "undo" at bounding box center [207, 41] width 8 height 11
click at [201, 39] on div "undo" at bounding box center [207, 41] width 13 height 11
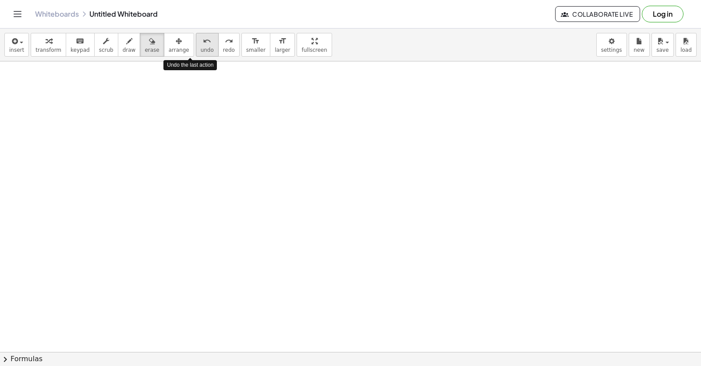
click at [201, 38] on div "undo" at bounding box center [207, 41] width 13 height 11
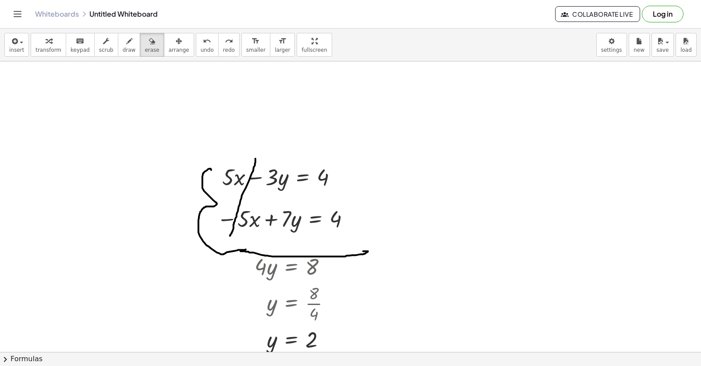
scroll to position [783, 0]
click at [201, 51] on span "undo" at bounding box center [207, 50] width 13 height 6
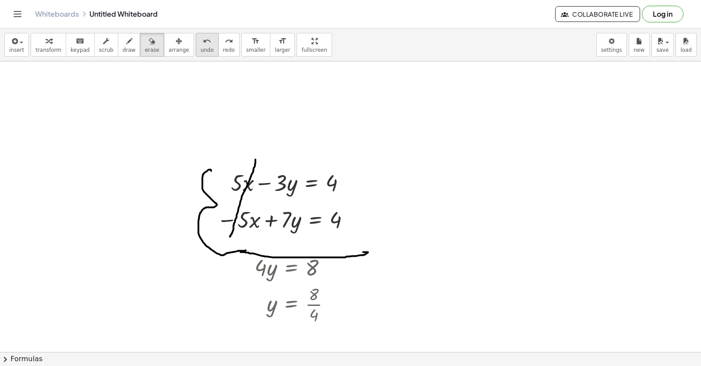
click at [201, 51] on span "undo" at bounding box center [207, 50] width 13 height 6
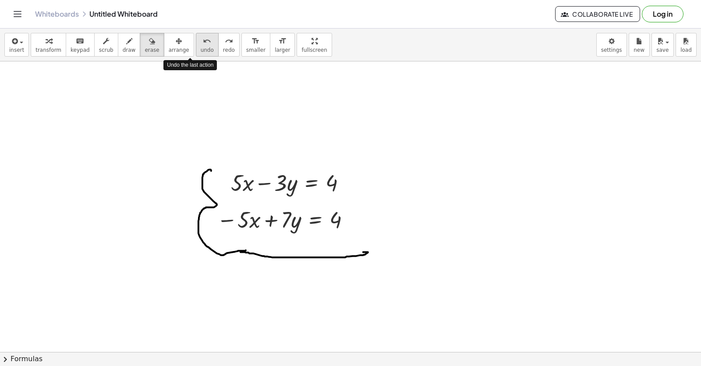
click at [201, 50] on span "undo" at bounding box center [207, 50] width 13 height 6
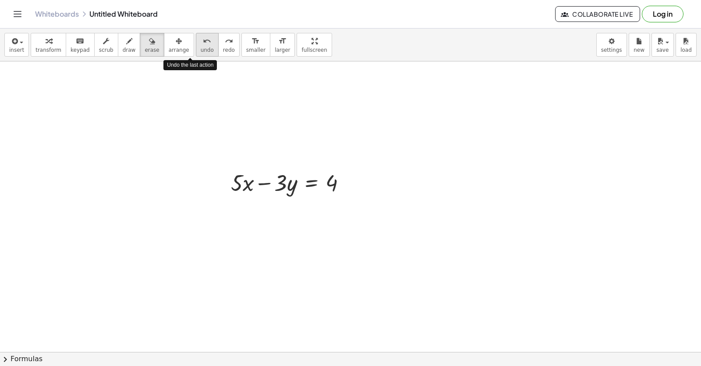
click at [201, 50] on span "undo" at bounding box center [207, 50] width 13 height 6
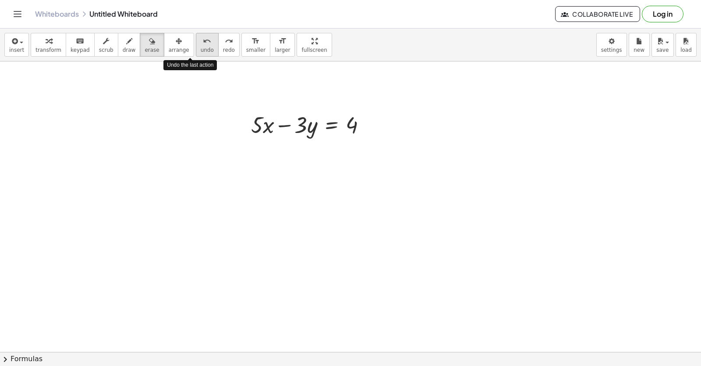
click at [201, 50] on span "undo" at bounding box center [207, 50] width 13 height 6
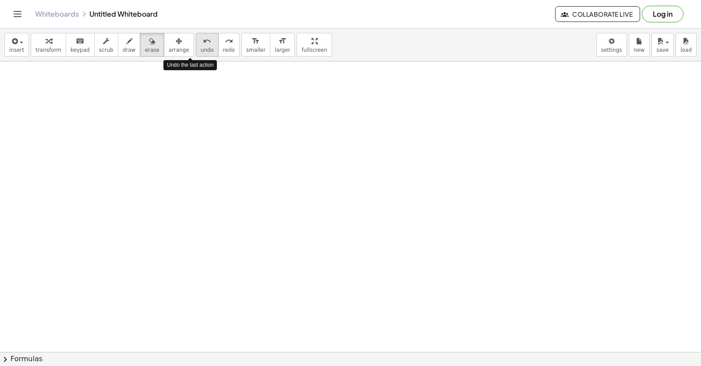
click at [201, 49] on span "undo" at bounding box center [207, 50] width 13 height 6
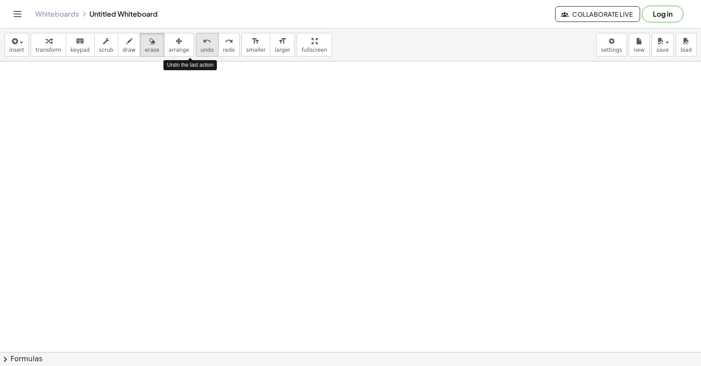
click at [201, 49] on span "undo" at bounding box center [207, 50] width 13 height 6
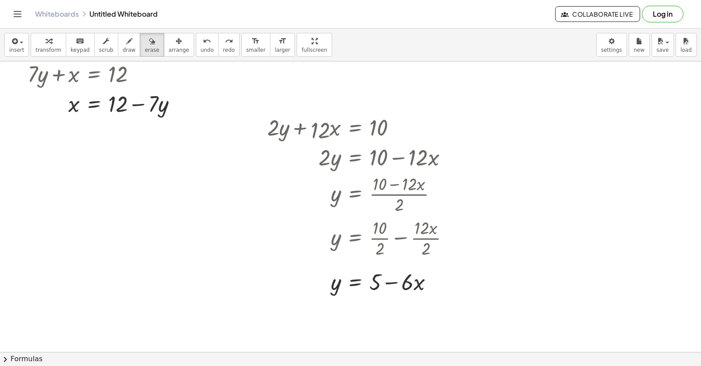
scroll to position [433, 0]
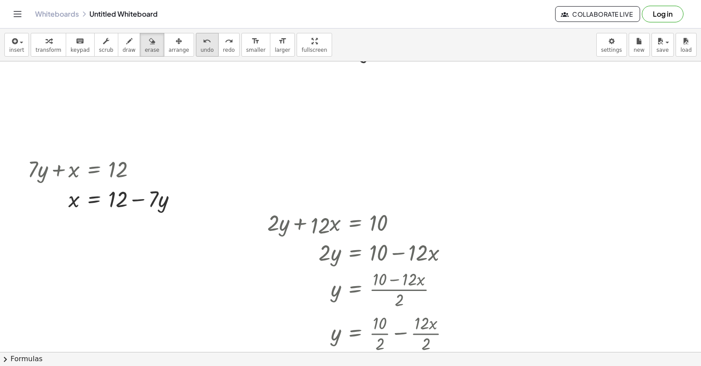
click at [196, 46] on button "undo undo" at bounding box center [207, 45] width 23 height 24
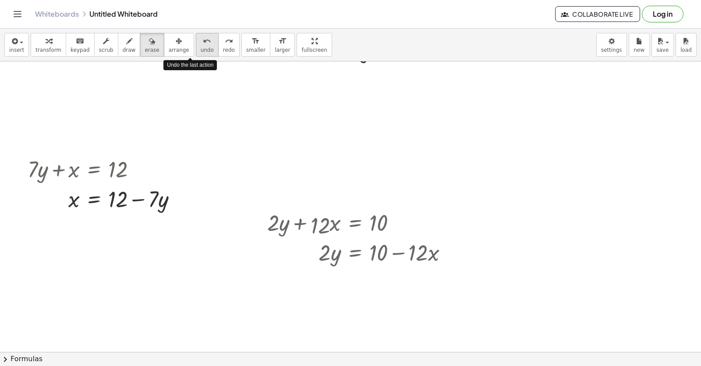
click at [196, 46] on button "undo undo" at bounding box center [207, 45] width 23 height 24
click at [201, 46] on div "undo" at bounding box center [207, 41] width 13 height 11
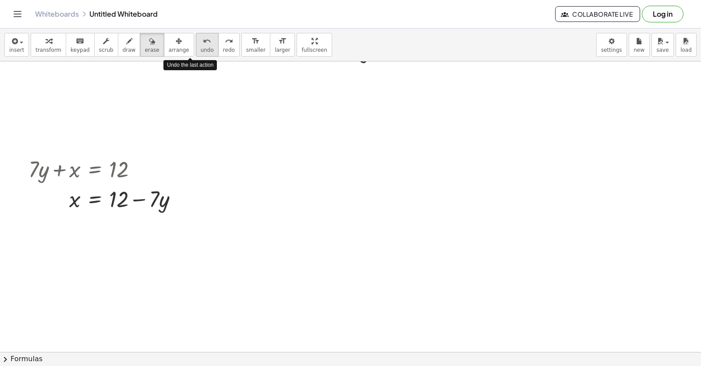
click at [201, 46] on div "undo" at bounding box center [207, 41] width 13 height 11
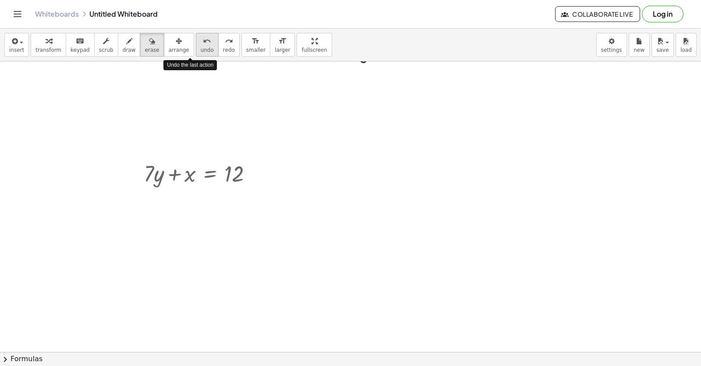
click at [201, 46] on div "undo" at bounding box center [207, 41] width 13 height 11
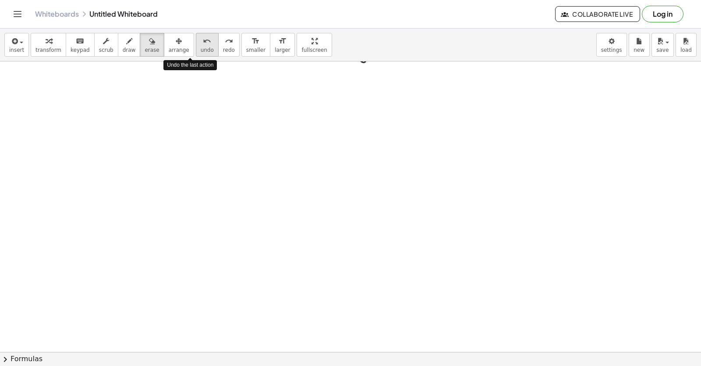
click at [201, 46] on div "undo" at bounding box center [207, 41] width 13 height 11
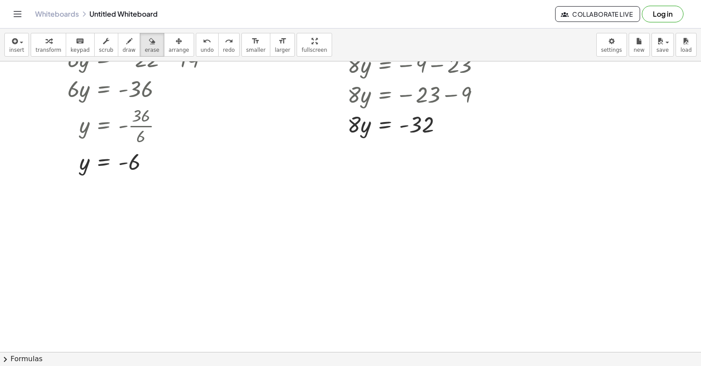
scroll to position [170, 0]
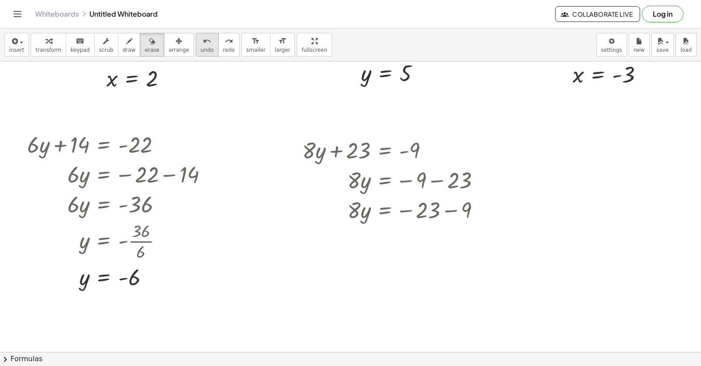
click at [201, 47] on span "undo" at bounding box center [207, 50] width 13 height 6
click at [196, 45] on button "undo undo" at bounding box center [207, 45] width 23 height 24
click at [203, 42] on icon "undo" at bounding box center [207, 41] width 8 height 11
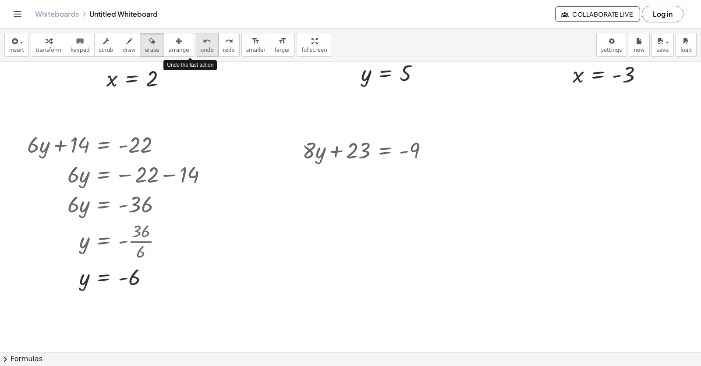
click at [203, 42] on icon "undo" at bounding box center [207, 41] width 8 height 11
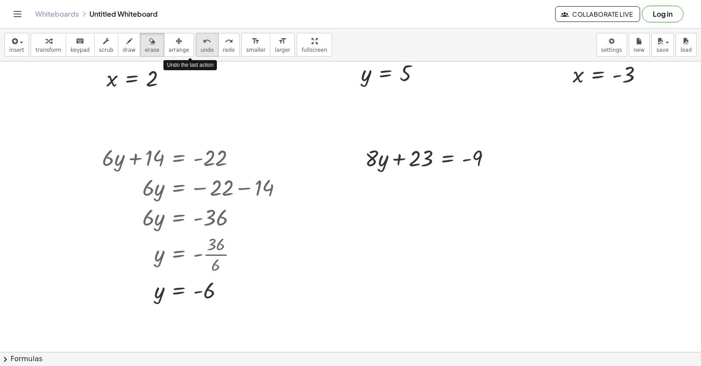
click at [203, 42] on icon "undo" at bounding box center [207, 41] width 8 height 11
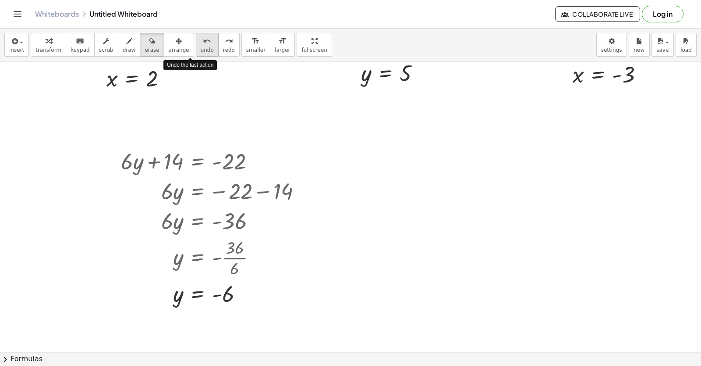
click at [203, 42] on icon "undo" at bounding box center [207, 41] width 8 height 11
click at [201, 42] on div "undo" at bounding box center [207, 41] width 13 height 11
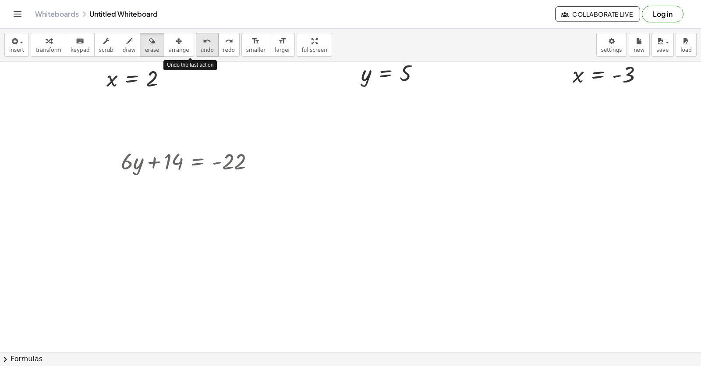
click at [201, 42] on div "undo" at bounding box center [207, 41] width 13 height 11
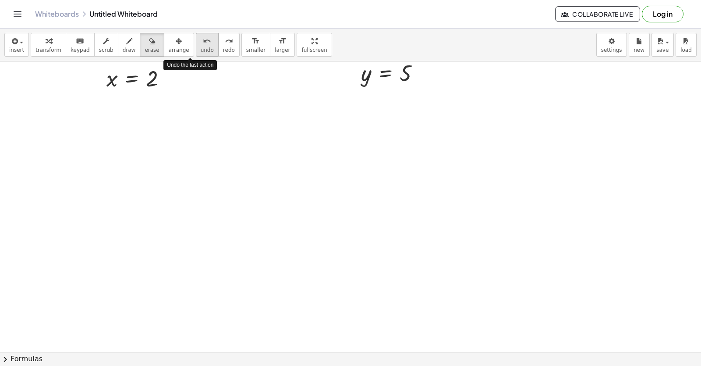
click at [201, 42] on div "undo" at bounding box center [207, 41] width 13 height 11
click at [203, 43] on icon "undo" at bounding box center [207, 41] width 8 height 11
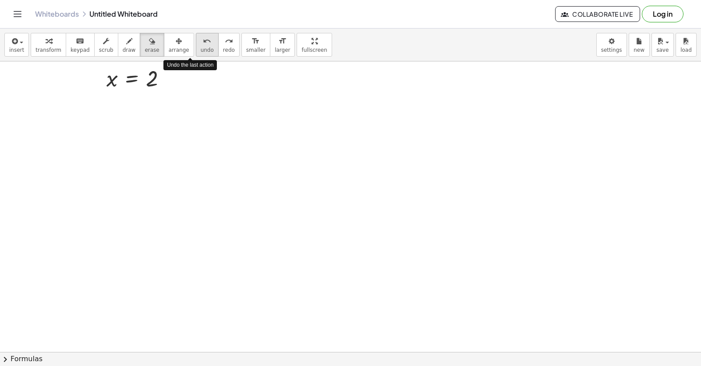
click at [203, 43] on icon "undo" at bounding box center [207, 41] width 8 height 11
click at [196, 46] on button "undo undo" at bounding box center [207, 45] width 23 height 24
click at [201, 47] on span "undo" at bounding box center [207, 50] width 13 height 6
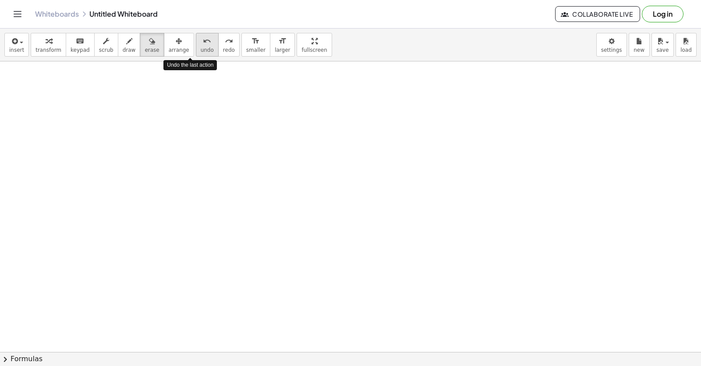
click at [201, 47] on span "undo" at bounding box center [207, 50] width 13 height 6
